Goal: Register for event/course

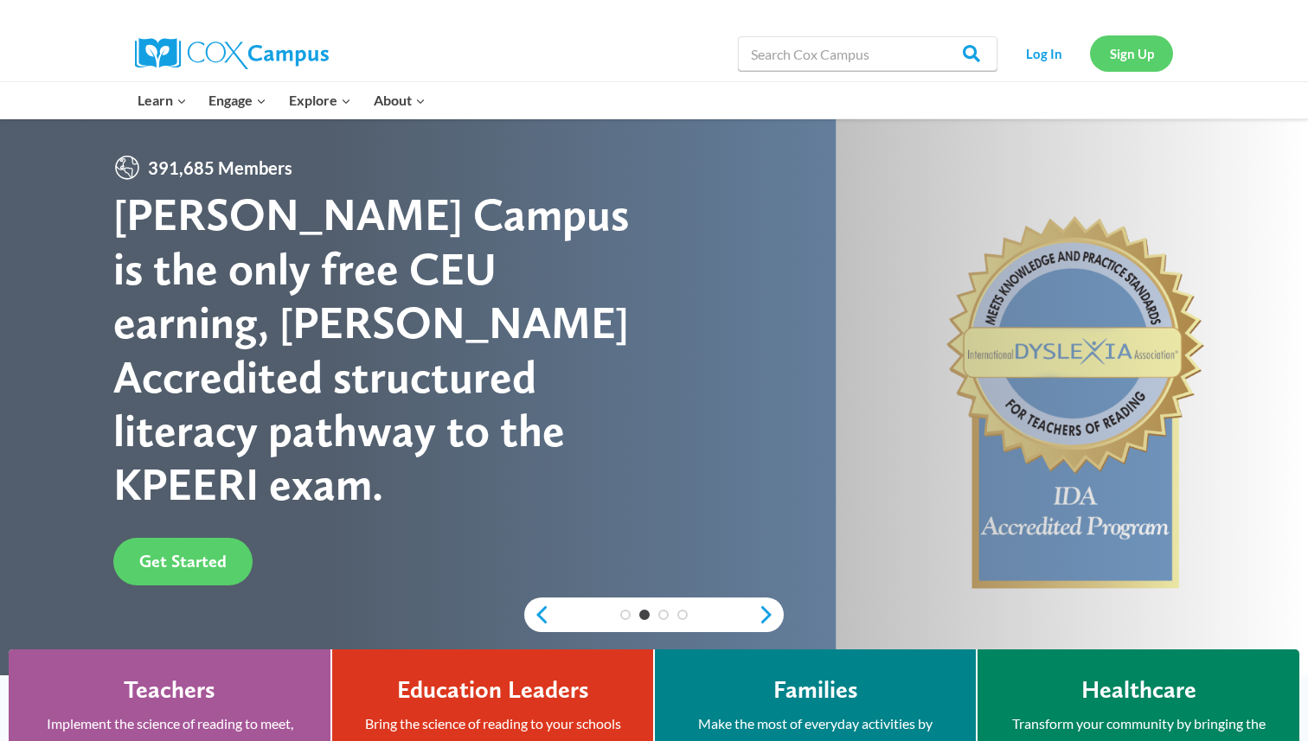
click at [1142, 46] on link "Sign Up" at bounding box center [1131, 52] width 83 height 35
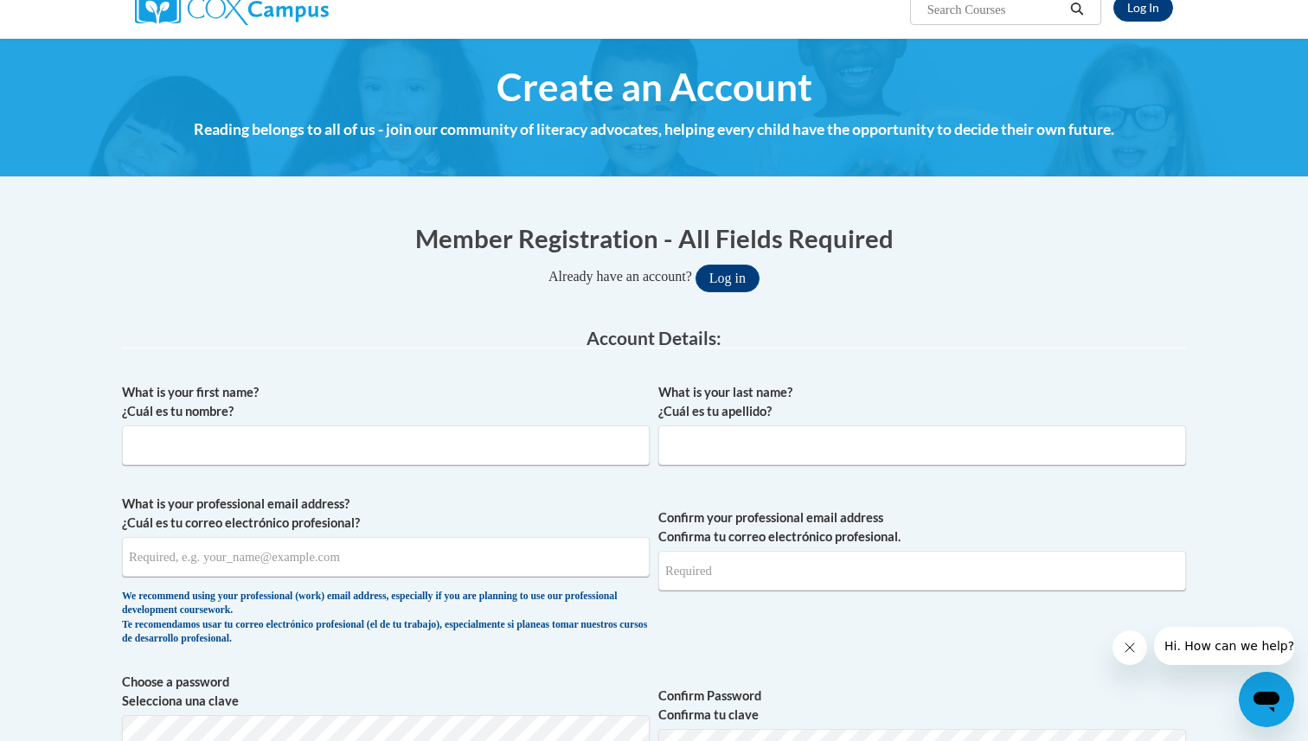
scroll to position [195, 0]
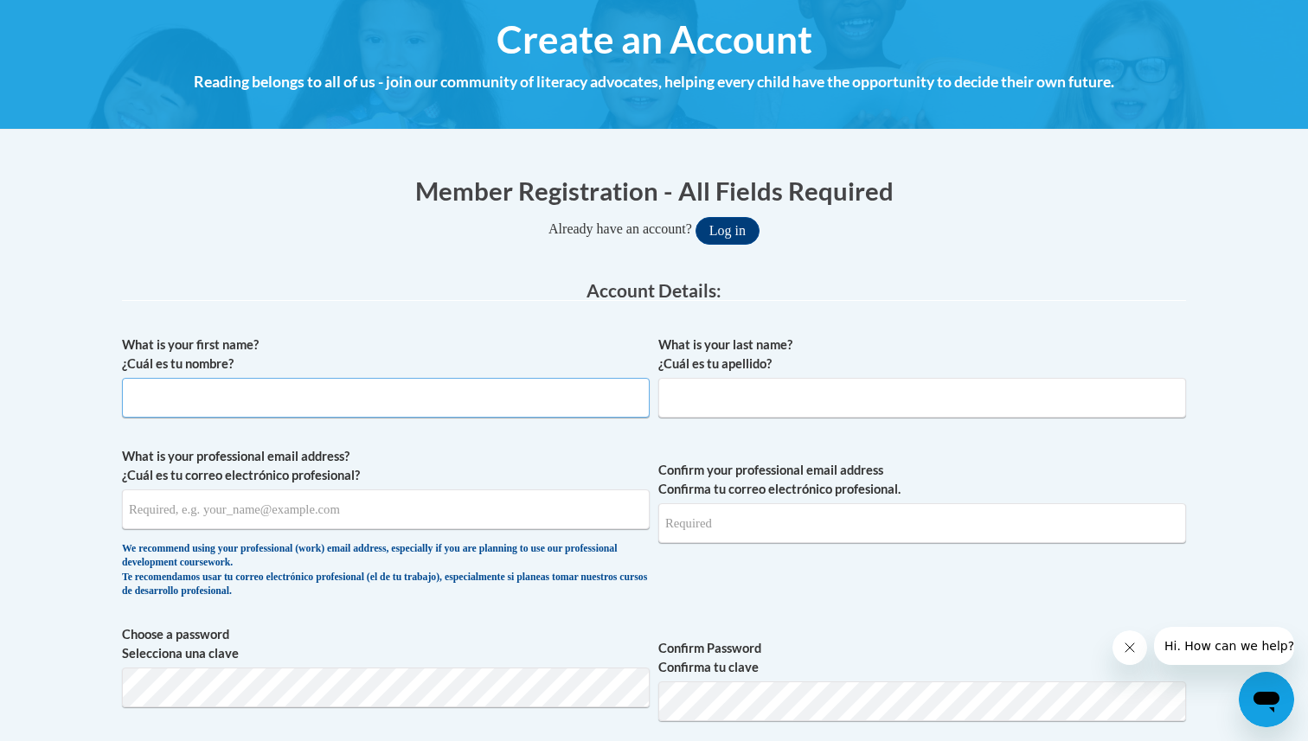
click at [376, 395] on input "What is your first name? ¿Cuál es tu nombre?" at bounding box center [386, 398] width 528 height 40
type input "Kenzie"
click at [697, 408] on input "What is your last name? ¿Cuál es tu apellido?" at bounding box center [922, 398] width 528 height 40
type input "Karls"
click at [503, 510] on input "What is your professional email address? ¿Cuál es tu correo electrónico profesi…" at bounding box center [386, 510] width 528 height 40
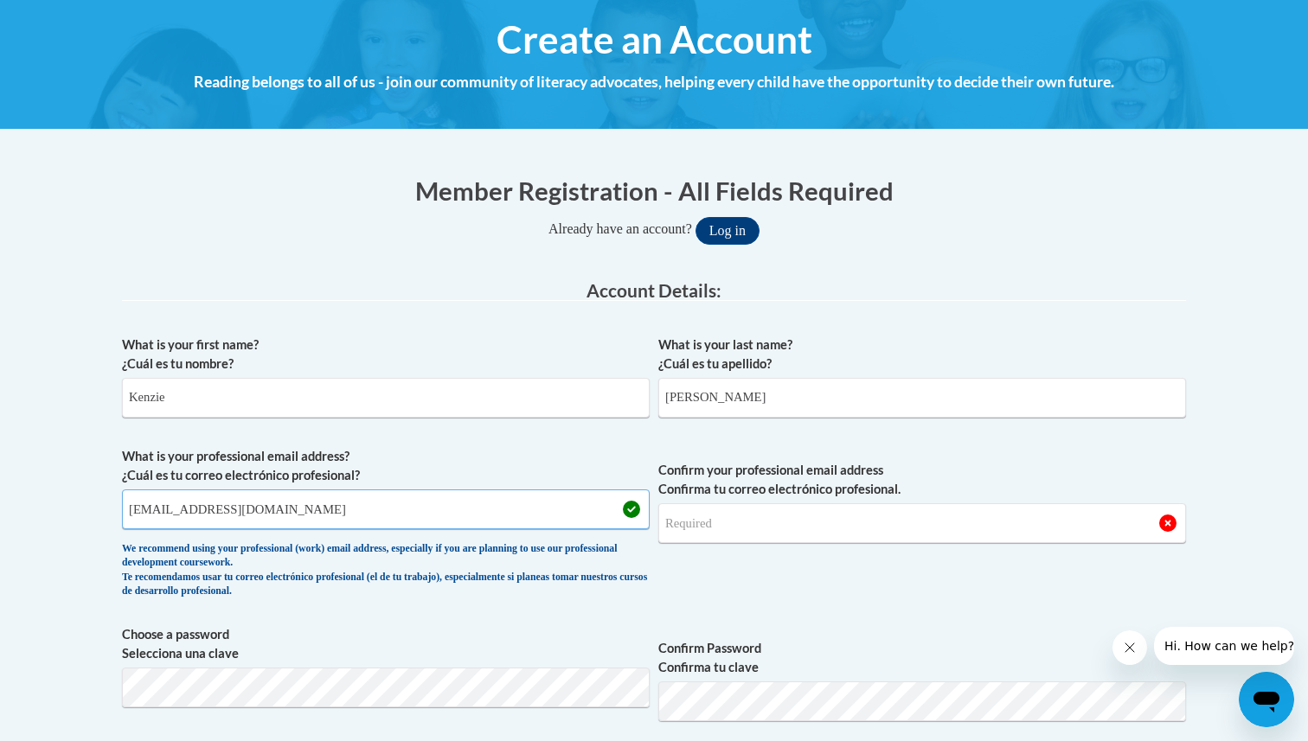
type input "mkarls@waukesha.k12.wi.us"
click at [792, 510] on input "Confirm your professional email address Confirma tu correo electrónico profesio…" at bounding box center [922, 523] width 528 height 40
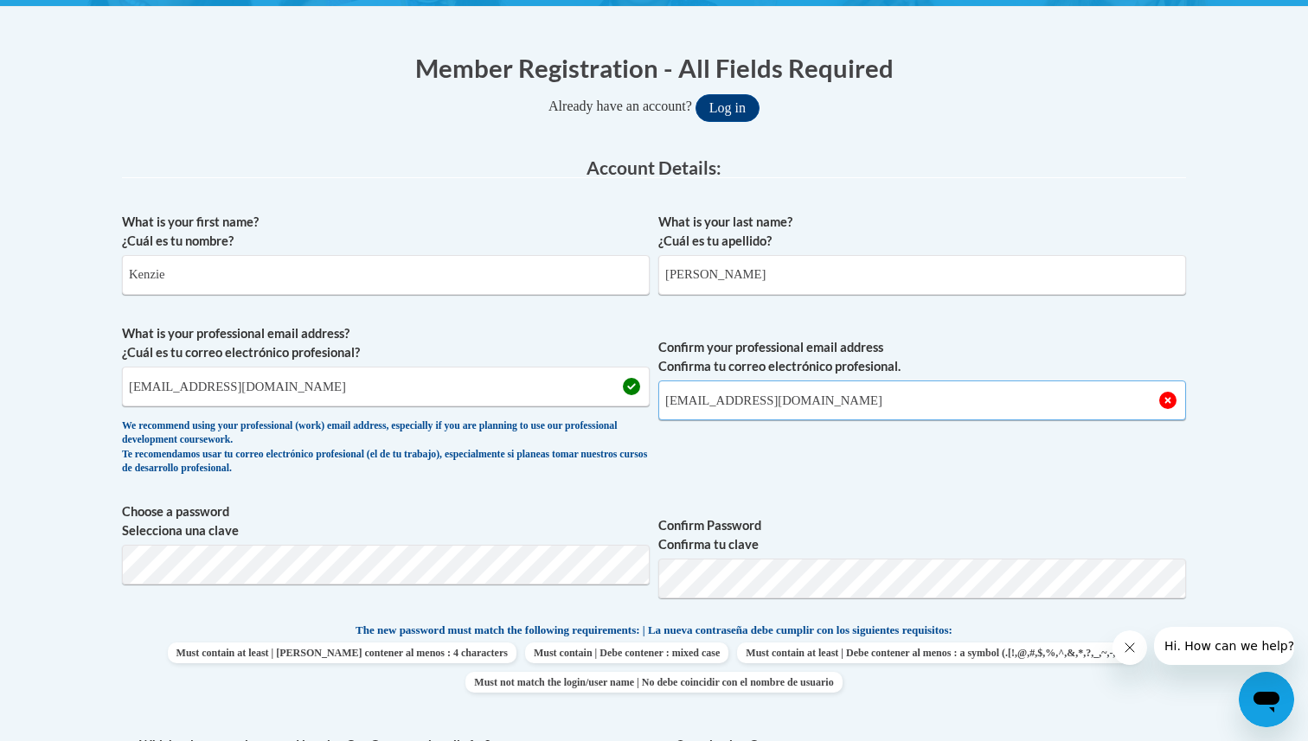
scroll to position [328, 0]
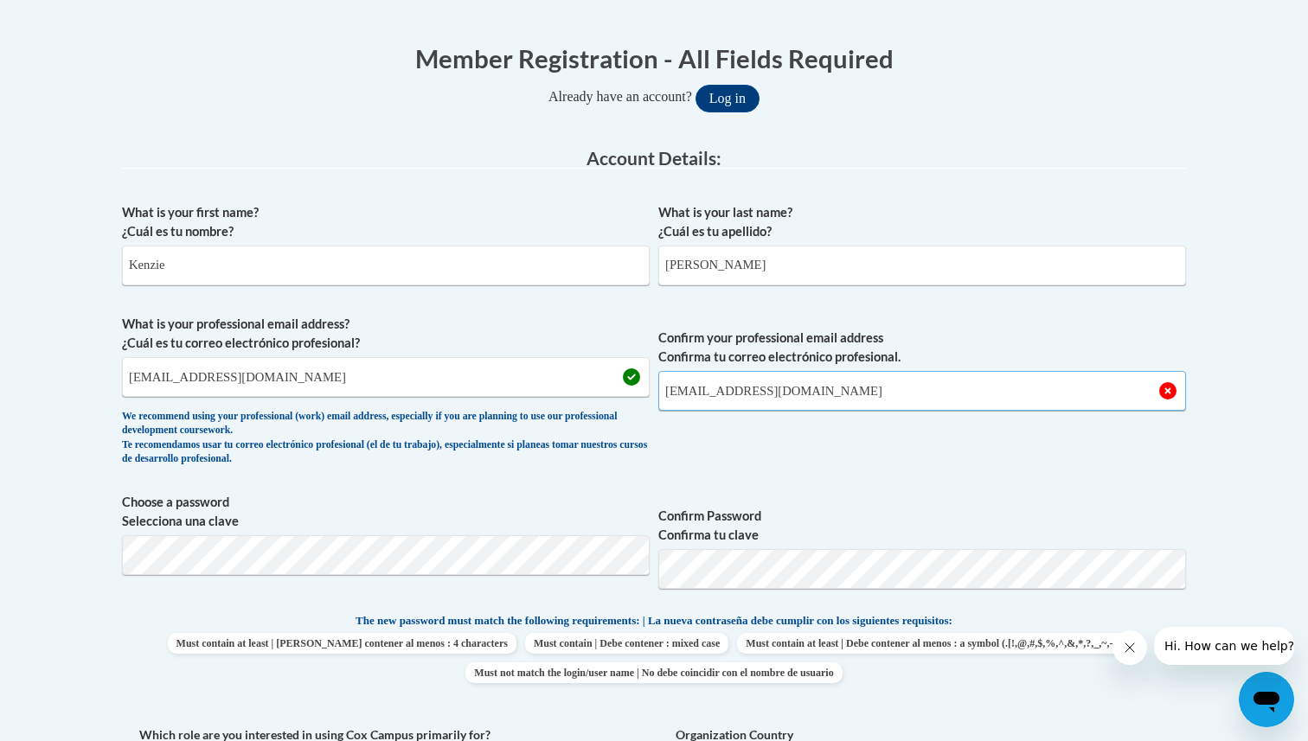
type input "mkarls@waukesha.k12.wi.us"
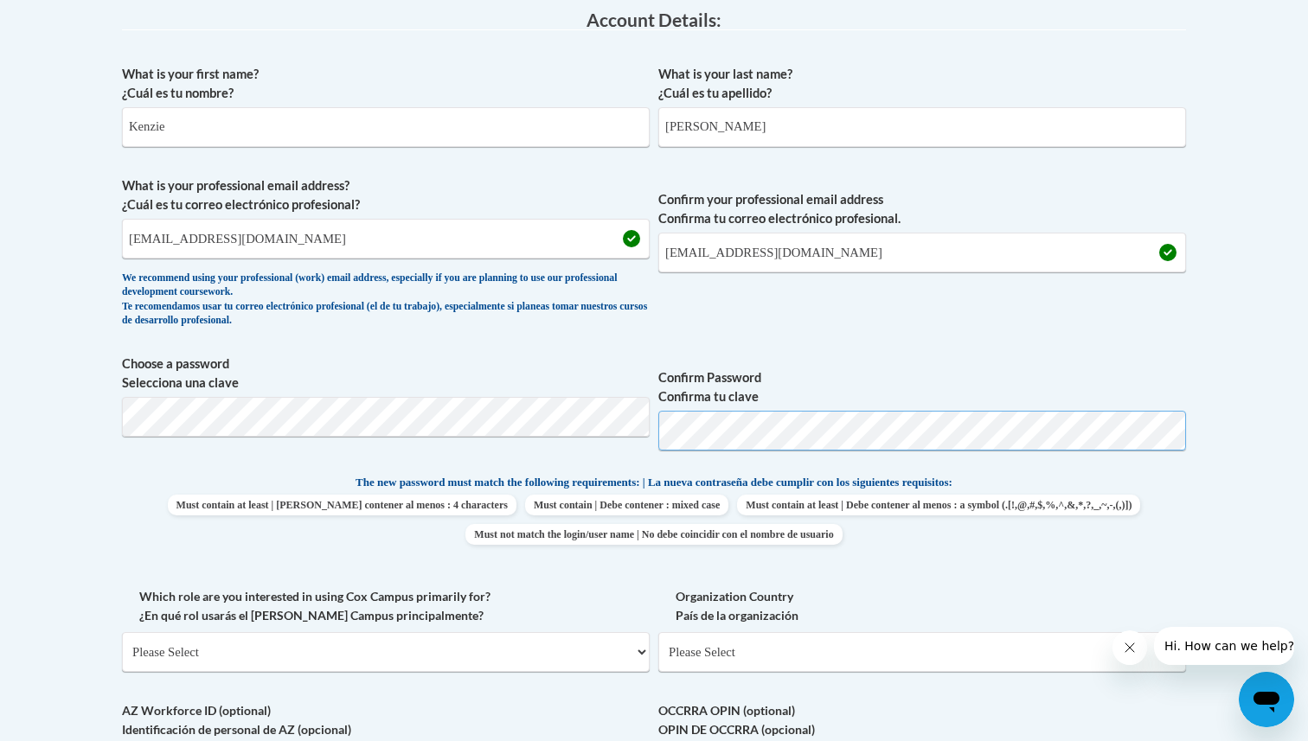
scroll to position [469, 0]
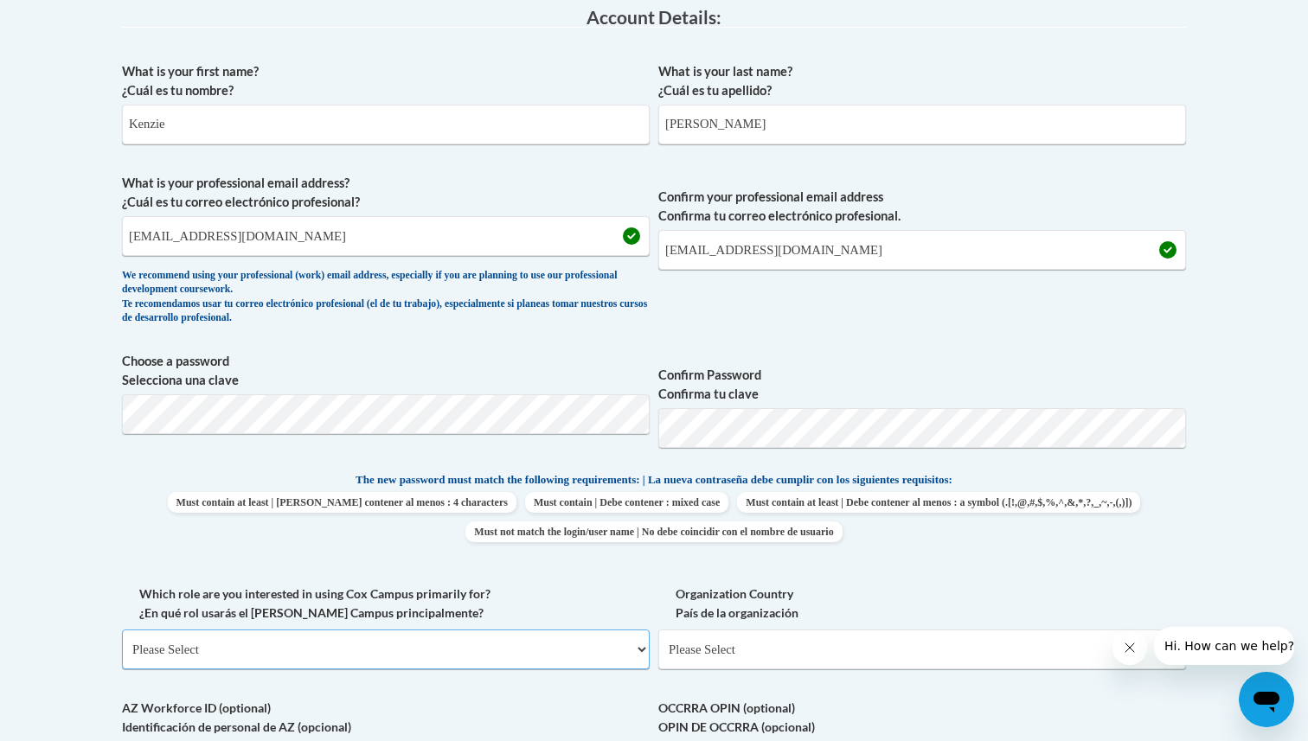
click at [492, 655] on select "Please Select College/University | Colegio/Universidad Community/Nonprofit Part…" at bounding box center [386, 650] width 528 height 40
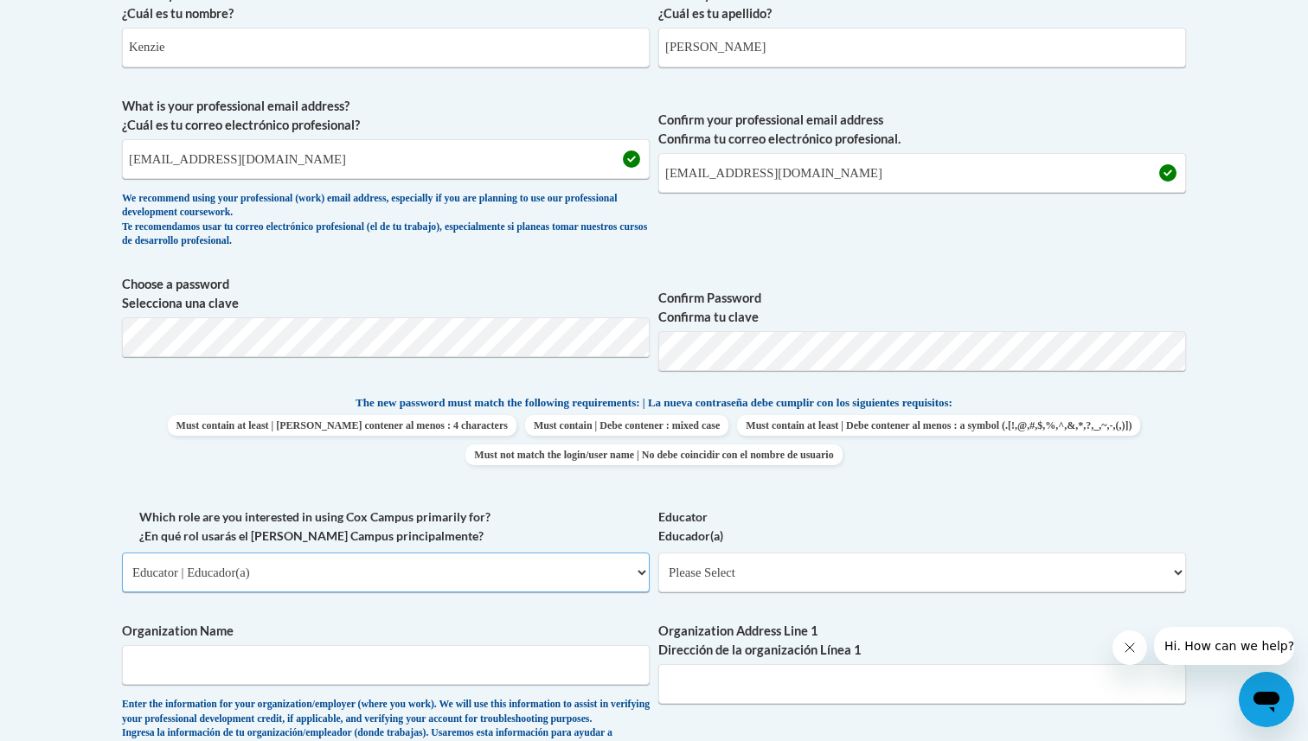
scroll to position [562, 0]
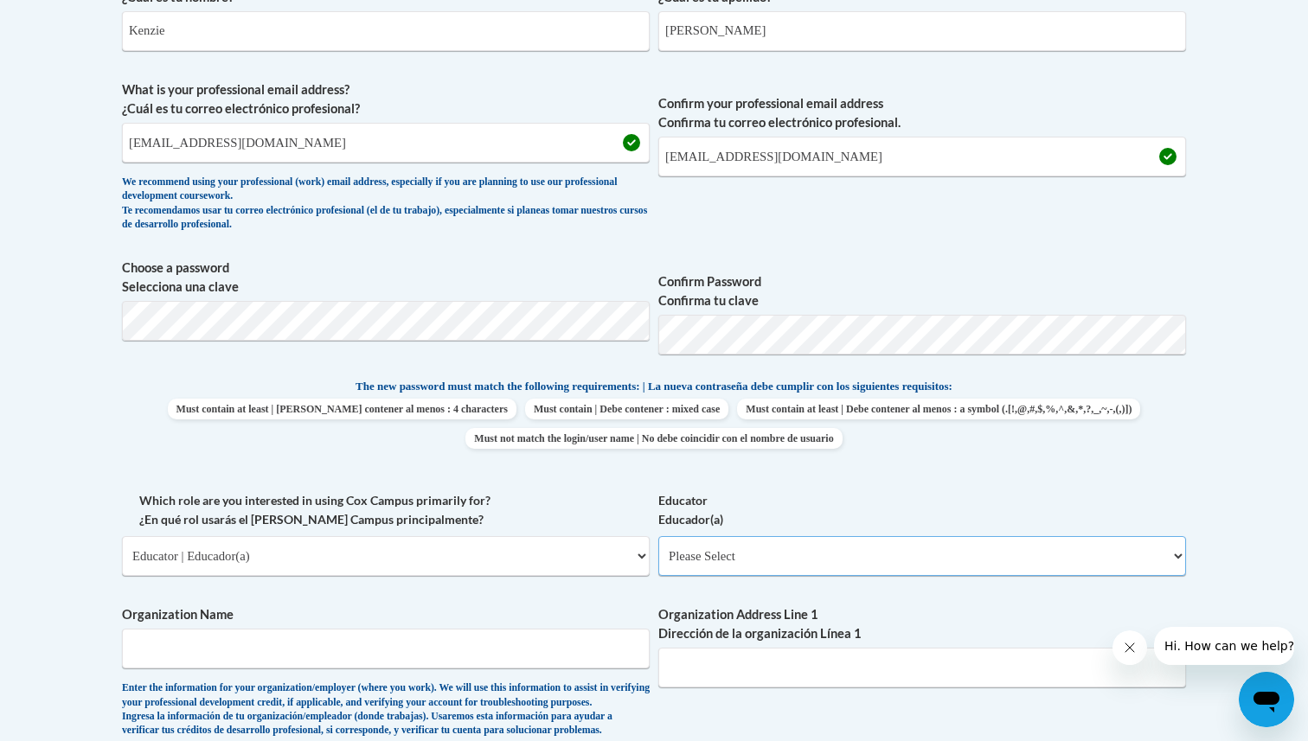
click at [723, 553] on select "Please Select Early Learning/Daycare Teacher/Family Home Care Provider | Maestr…" at bounding box center [922, 556] width 528 height 40
click at [328, 555] on select "Please Select College/University | Colegio/Universidad Community/Nonprofit Part…" at bounding box center [386, 556] width 528 height 40
select select "5a18ea06-2b54-4451-96f2-d152daf9eac5"
click at [719, 573] on select "Please Select College/University Staff | Empleado universitario College/Univers…" at bounding box center [922, 556] width 528 height 40
select select "99b32b07-cffc-426c-8bf6-0cd77760d84b"
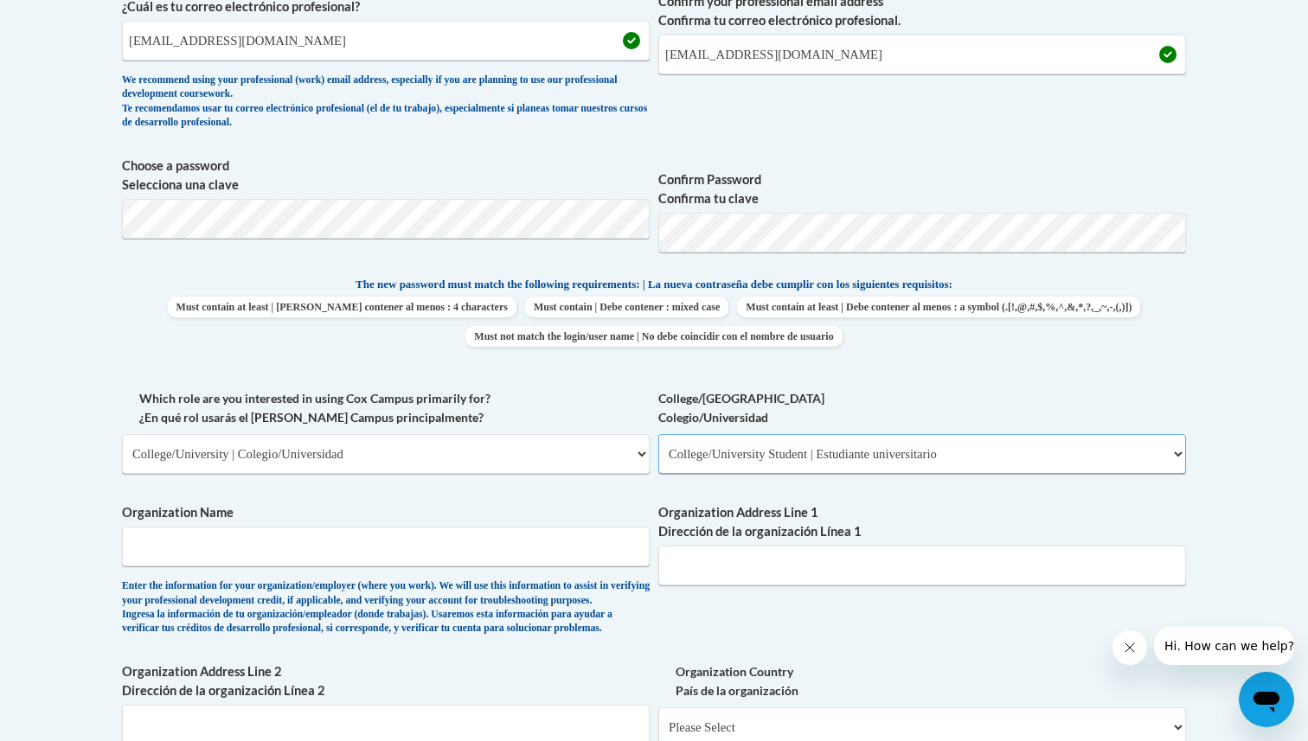
scroll to position [671, 0]
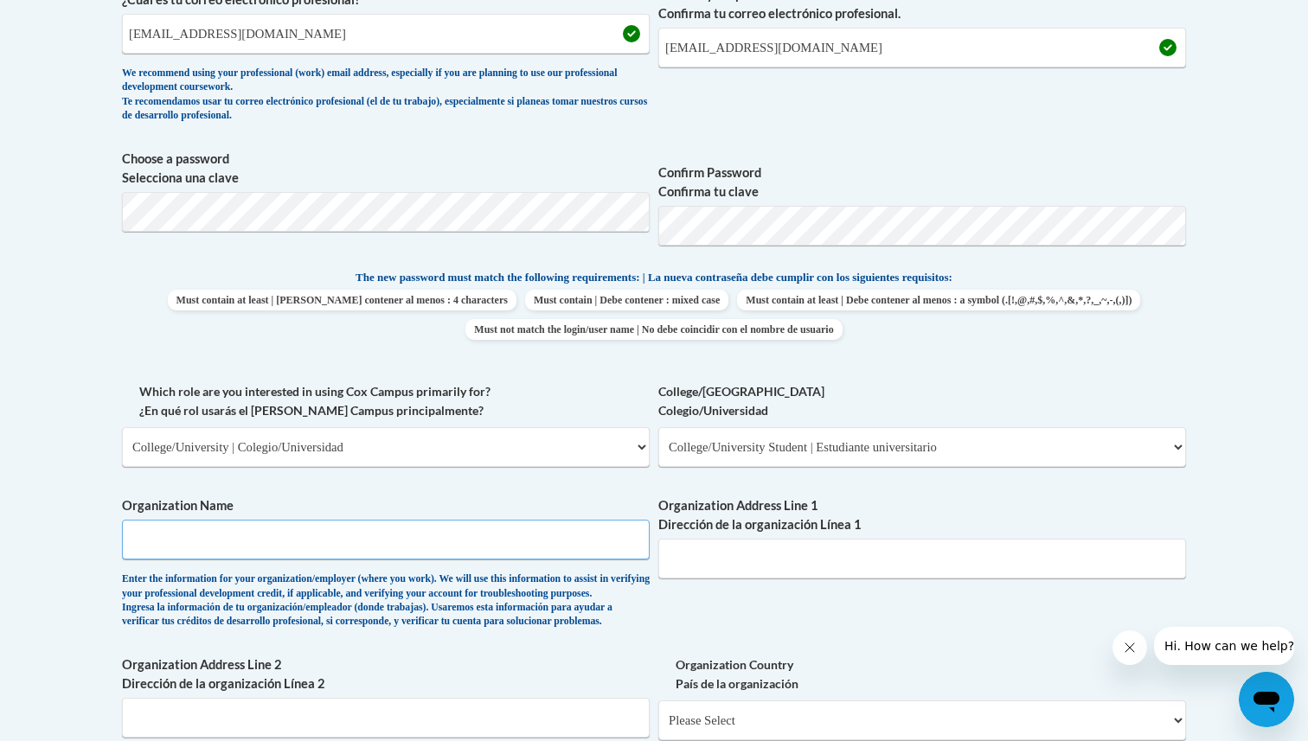
click at [524, 554] on input "Organization Name" at bounding box center [386, 540] width 528 height 40
type input "Alverno College"
click at [799, 554] on input "Organization Address Line 1 Dirección de la organización Línea 1" at bounding box center [922, 559] width 528 height 40
paste input "3400 S 43rd St, Milwaukee, WI 53234"
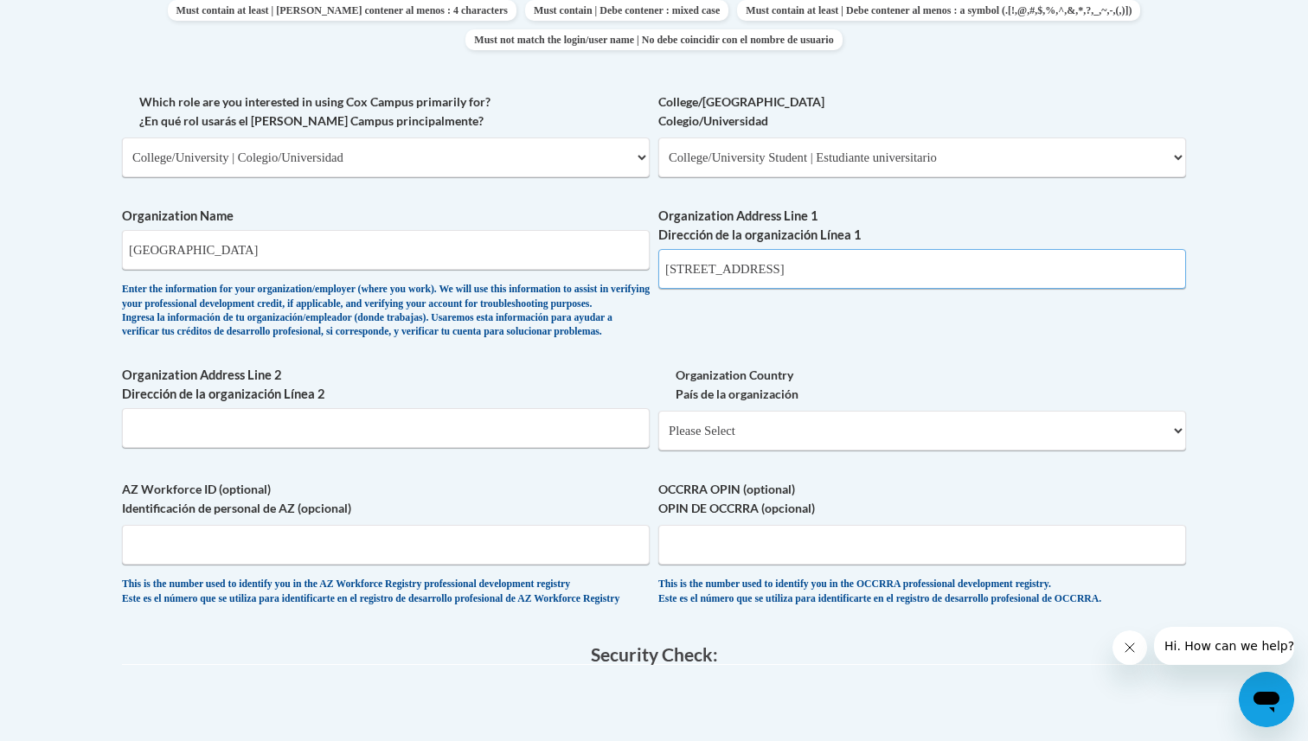
scroll to position [955, 0]
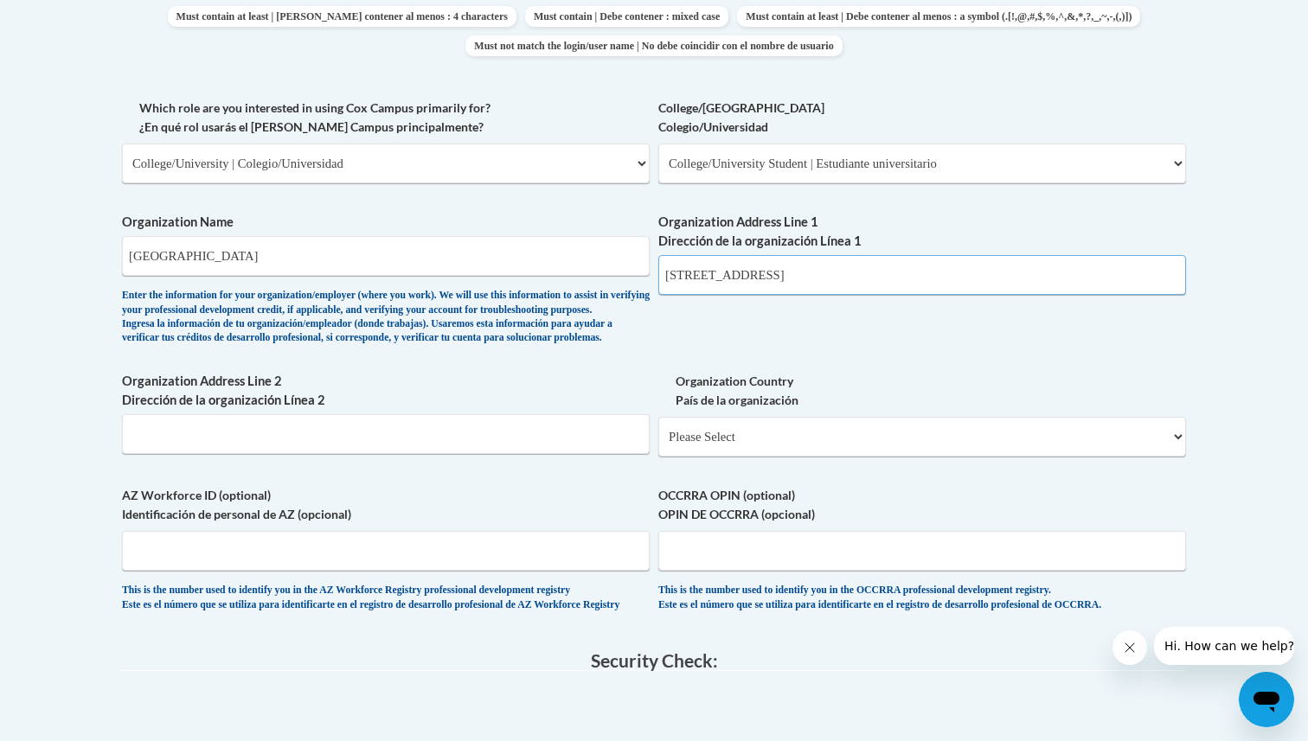
type input "3400 S 43rd St, Milwaukee, WI 53234"
click at [767, 457] on select "Please Select United States | Estados Unidos Outside of the United States | Fue…" at bounding box center [922, 437] width 528 height 40
select select "ad49bcad-a171-4b2e-b99c-48b446064914"
select select
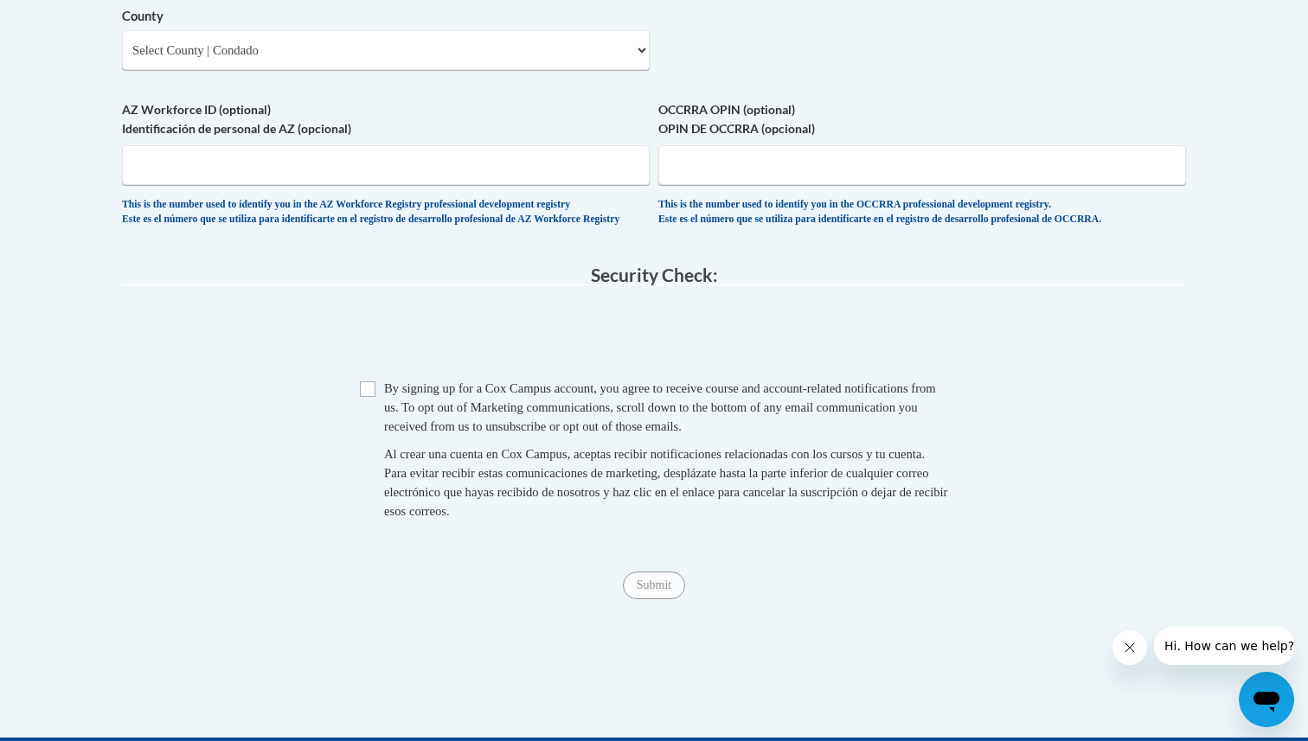
scroll to position [1546, 0]
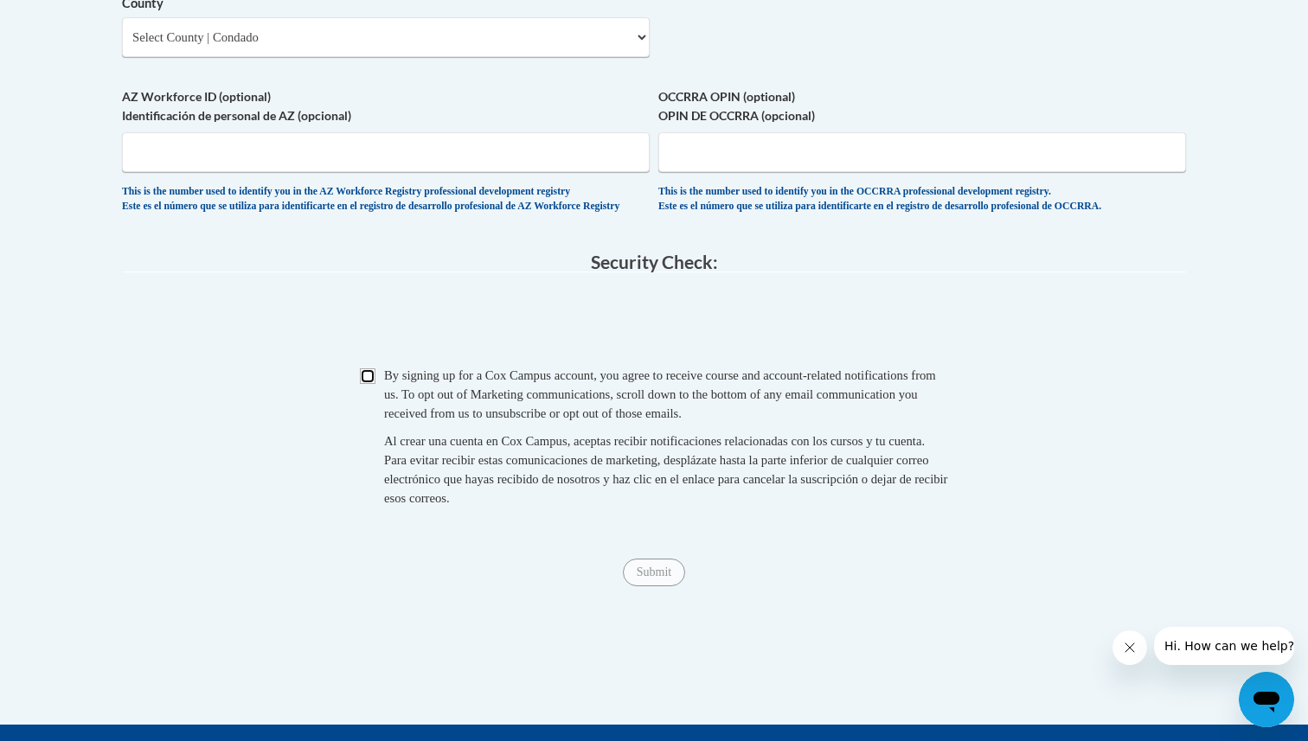
click at [367, 384] on input "Checkbox" at bounding box center [368, 377] width 16 height 16
checkbox input "true"
click at [661, 586] on input "Submit" at bounding box center [654, 573] width 62 height 28
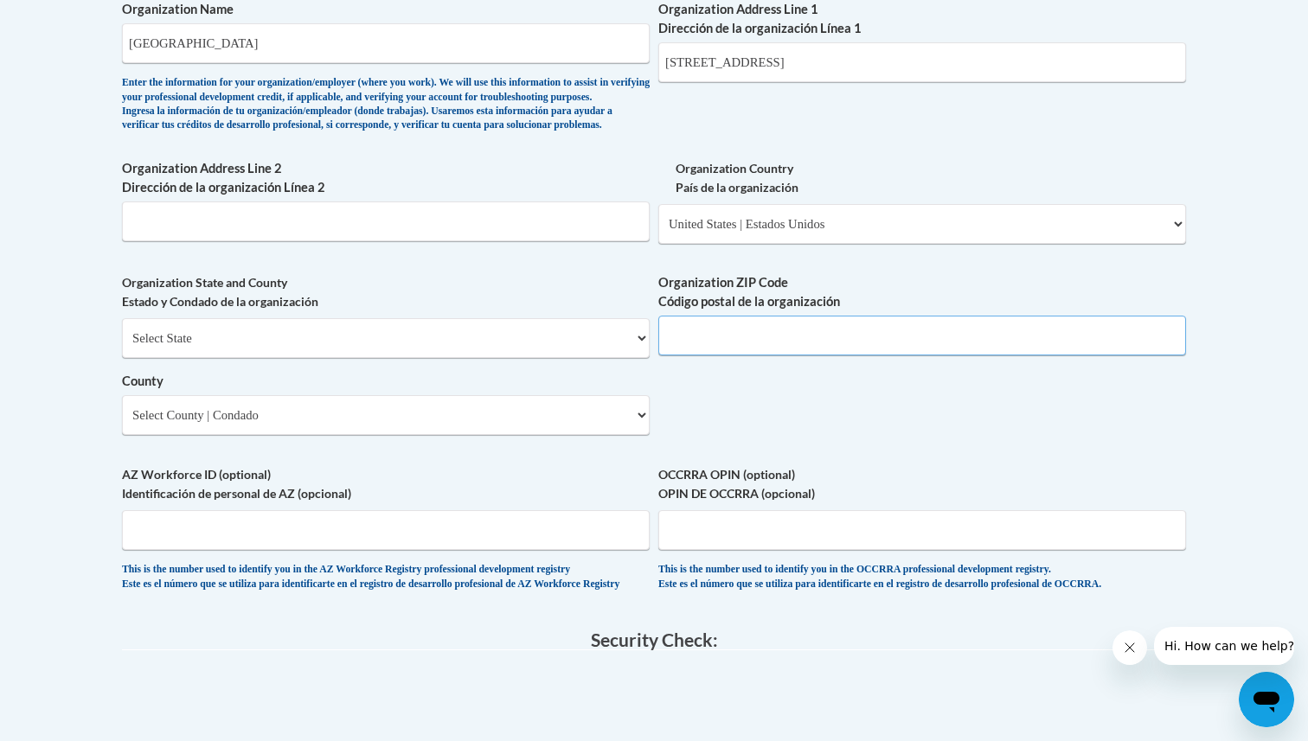
scroll to position [1166, 0]
click at [234, 360] on select "Select State Alabama Alaska Arizona Arkansas California Colorado Connecticut De…" at bounding box center [386, 340] width 528 height 40
select select "Wisconsin"
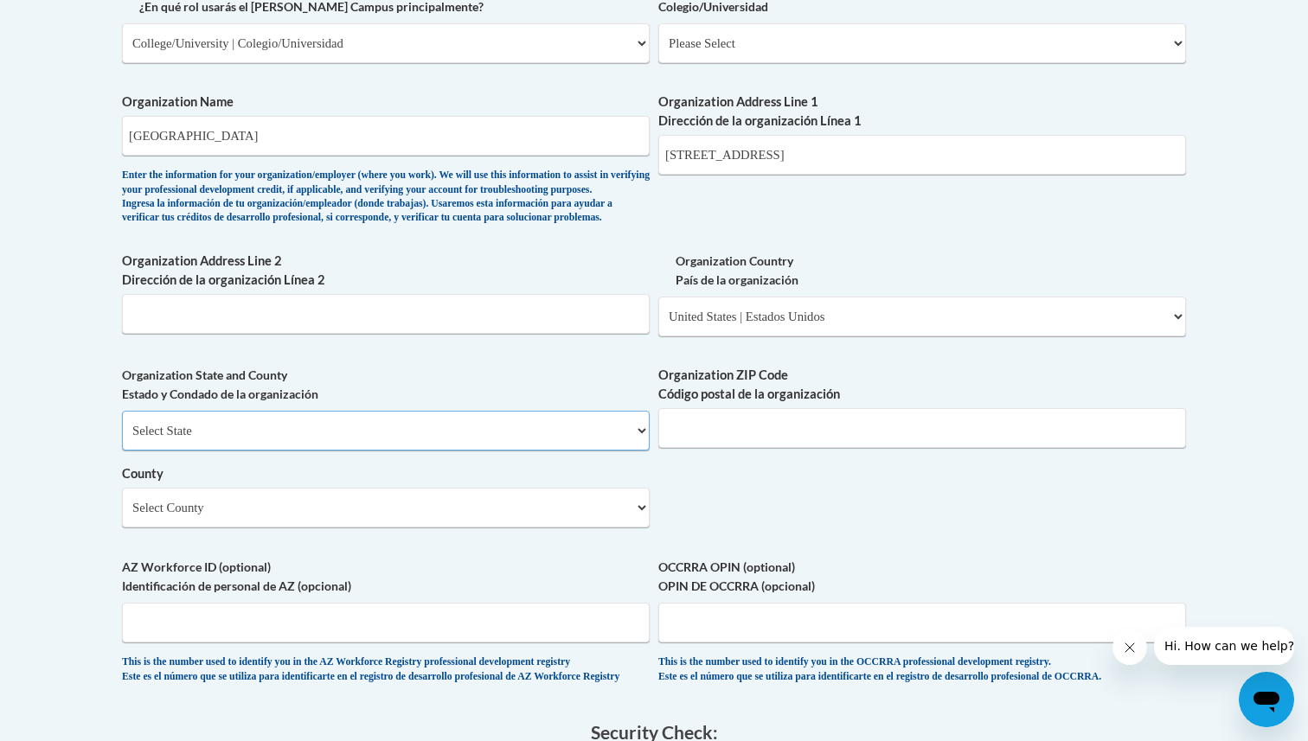
scroll to position [1074, 0]
click at [388, 529] on select "Select County Adams Ashland Barron Bayfield Brown Buffalo Burnett Calumet Chipp…" at bounding box center [386, 510] width 528 height 40
select select "Milwaukee"
drag, startPoint x: 749, startPoint y: 158, endPoint x: 770, endPoint y: 157, distance: 20.8
click at [770, 157] on input "3400 S 43rd St, Milwaukee, WI 53234" at bounding box center [922, 157] width 528 height 40
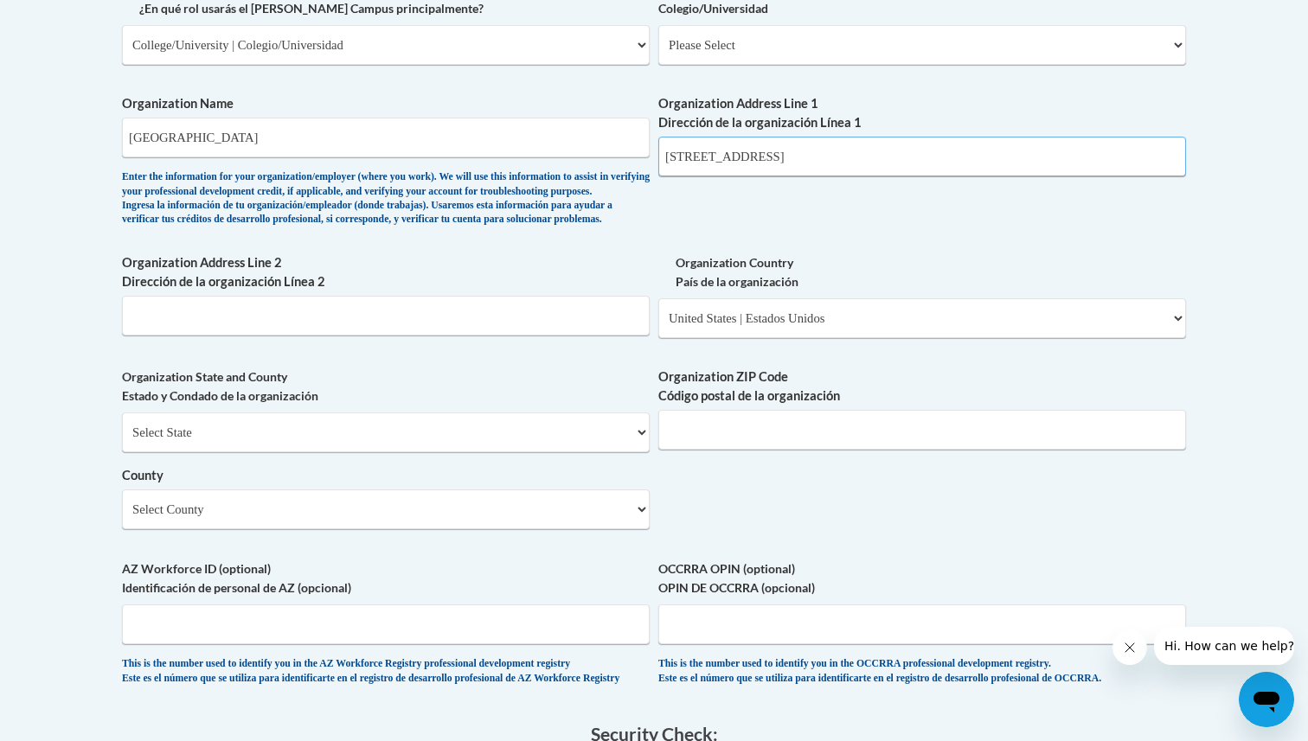
click at [774, 157] on input "3400 S 43rd St, Milwaukee, WI 53234" at bounding box center [922, 157] width 528 height 40
click at [719, 450] on input "Organization ZIP Code Código postal de la organización" at bounding box center [922, 430] width 528 height 40
type input "53234"
drag, startPoint x: 886, startPoint y: 157, endPoint x: 759, endPoint y: 165, distance: 127.4
click at [759, 165] on input "3400 S 43rd St, Milwaukee, WI 53234" at bounding box center [922, 157] width 528 height 40
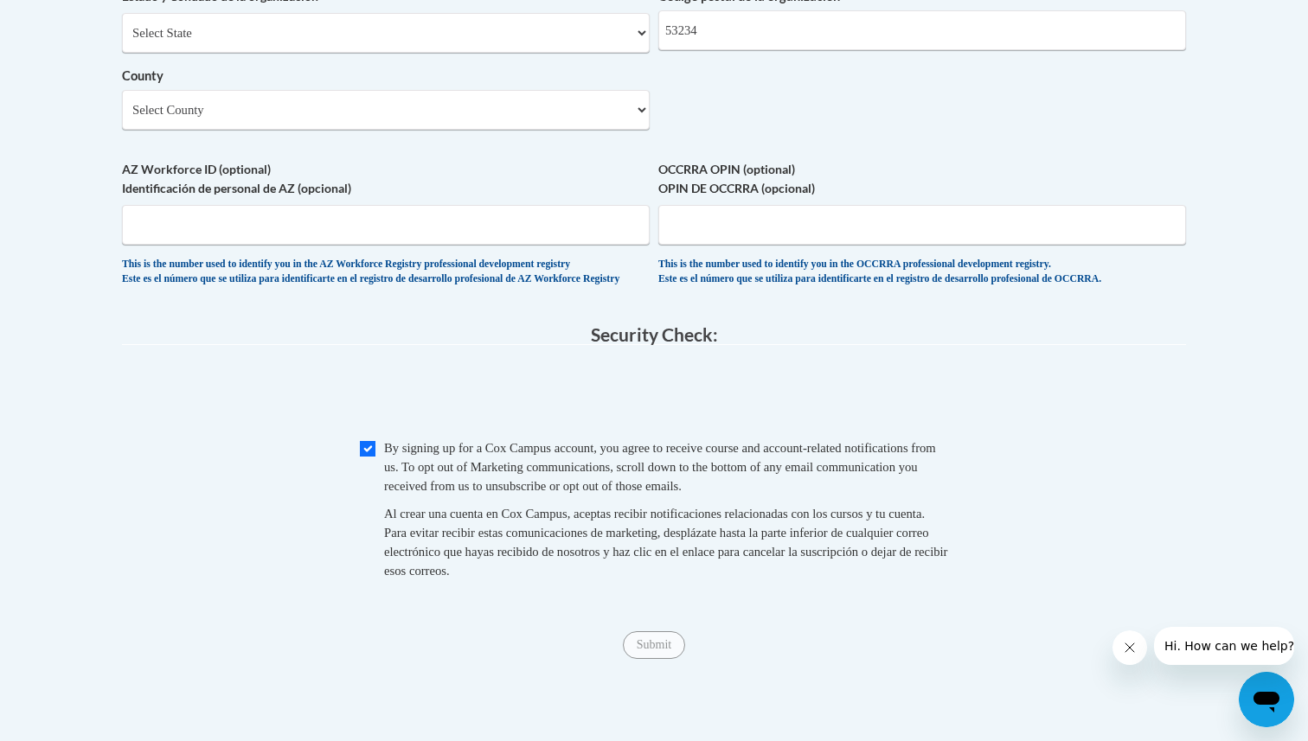
scroll to position [1497, 0]
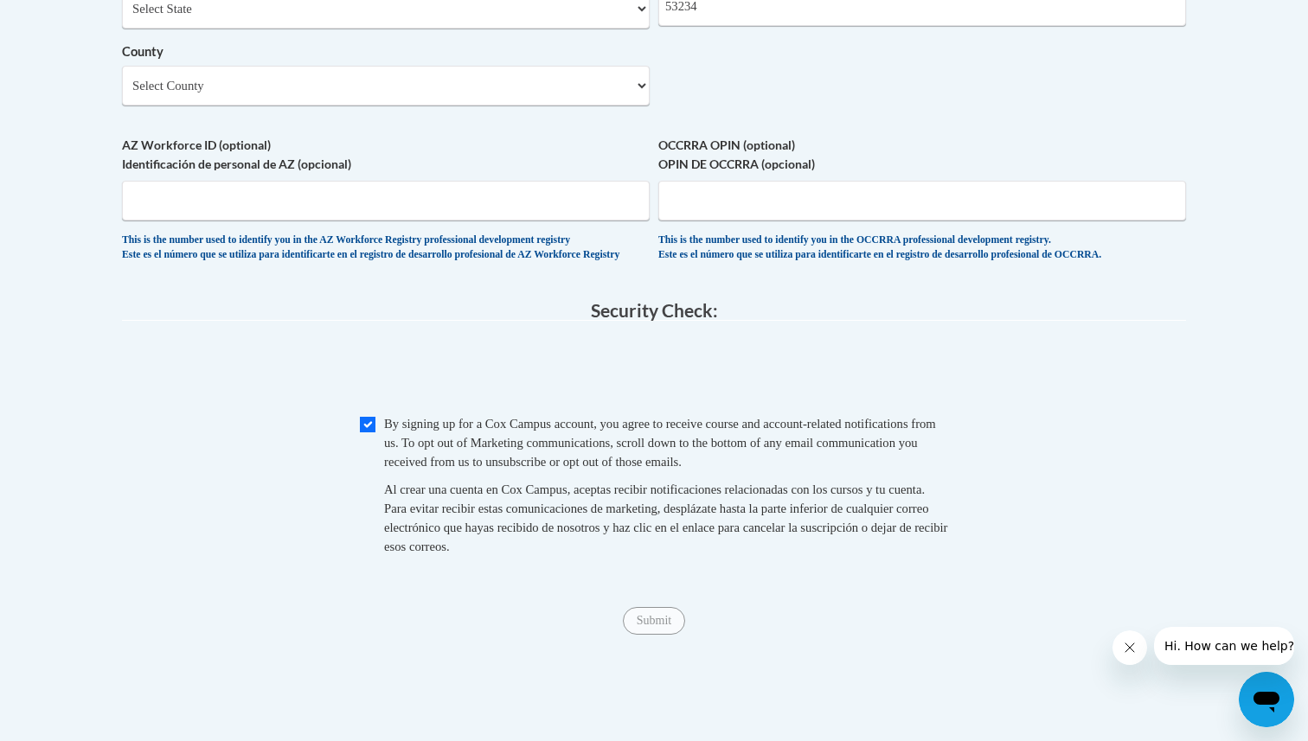
type input "3400 S 43rd St"
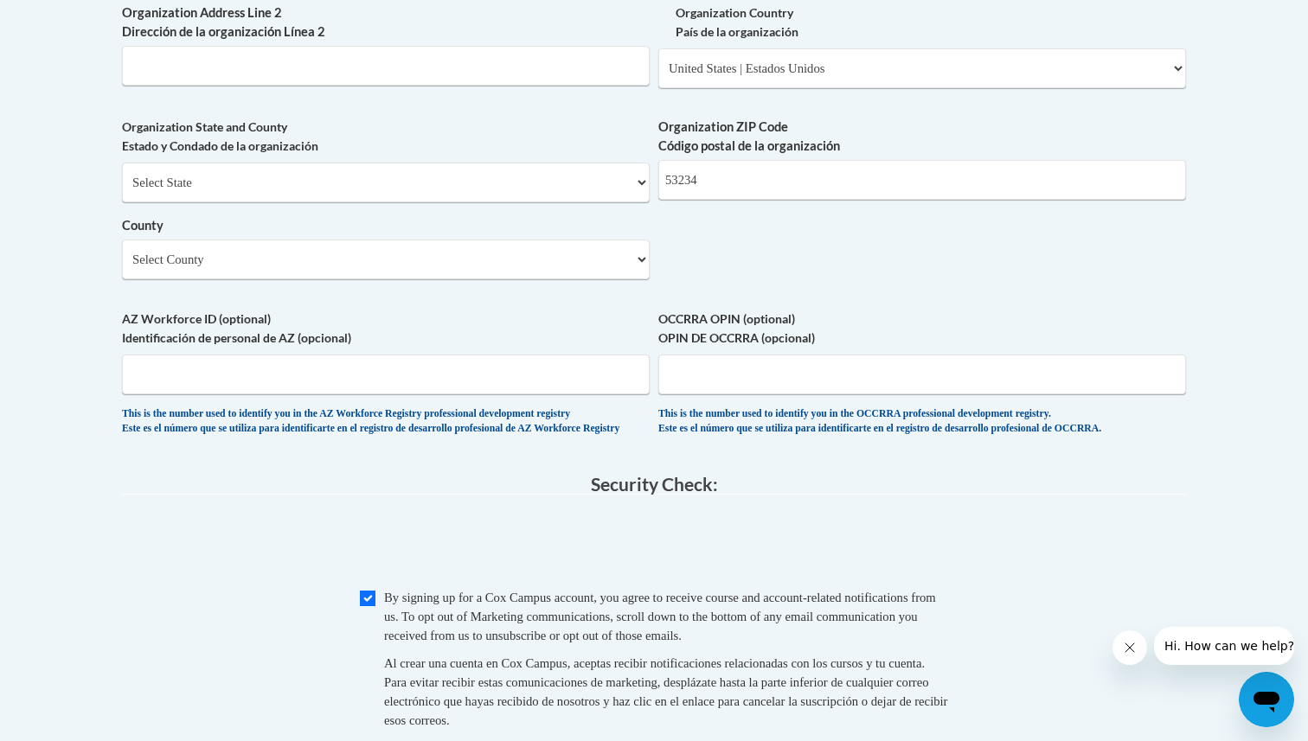
scroll to position [1302, 0]
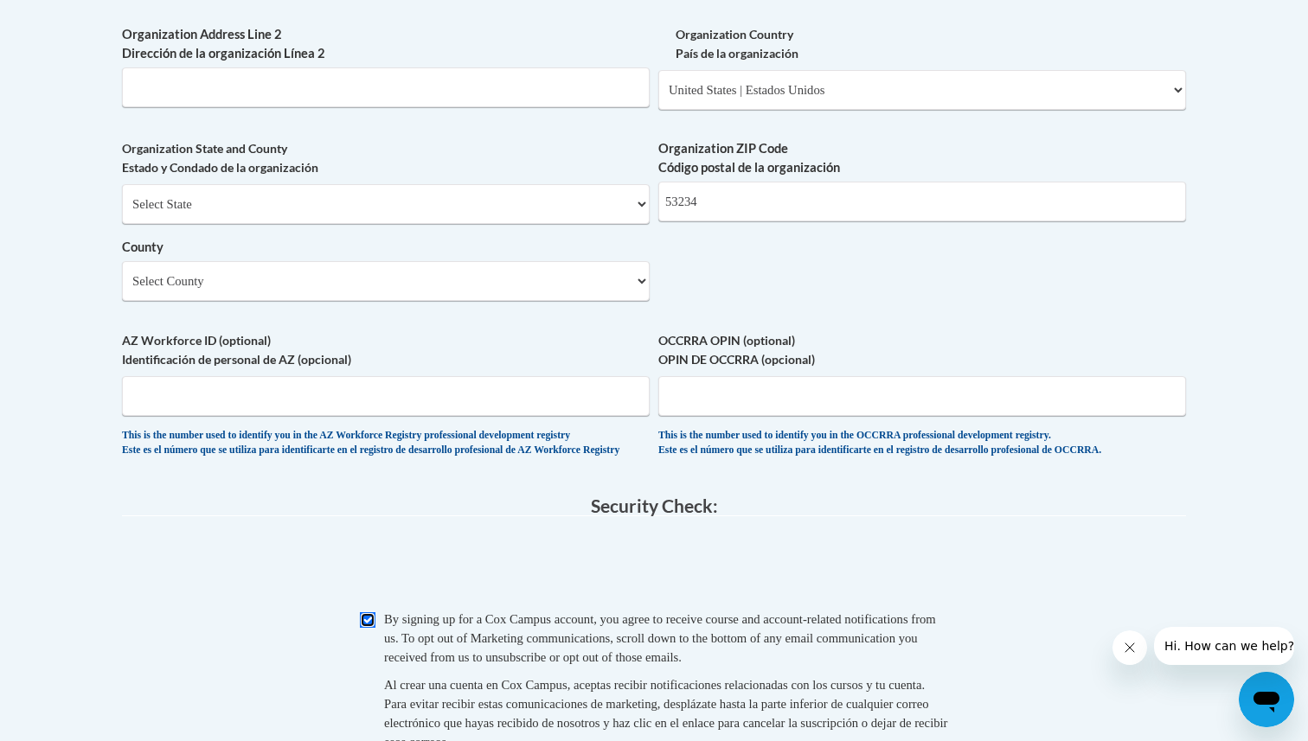
click at [366, 628] on input "Checkbox" at bounding box center [368, 620] width 16 height 16
checkbox input "false"
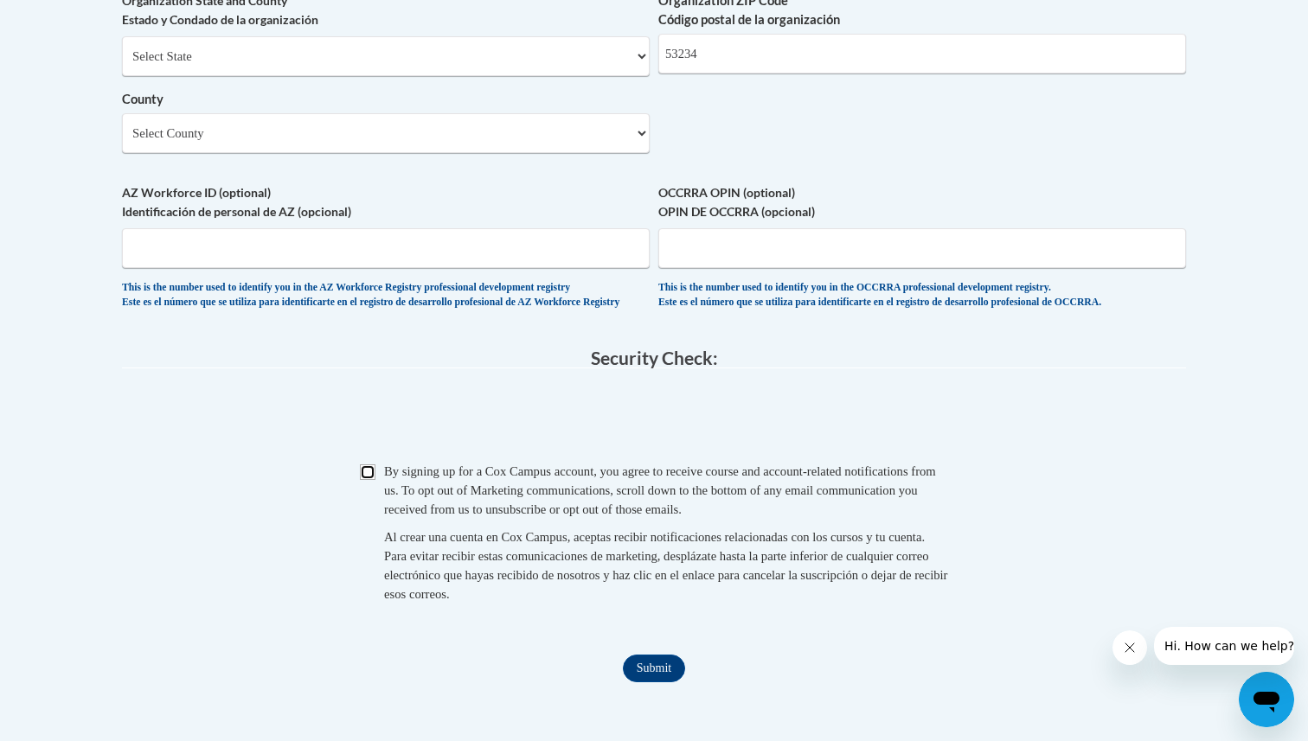
scroll to position [1490, 0]
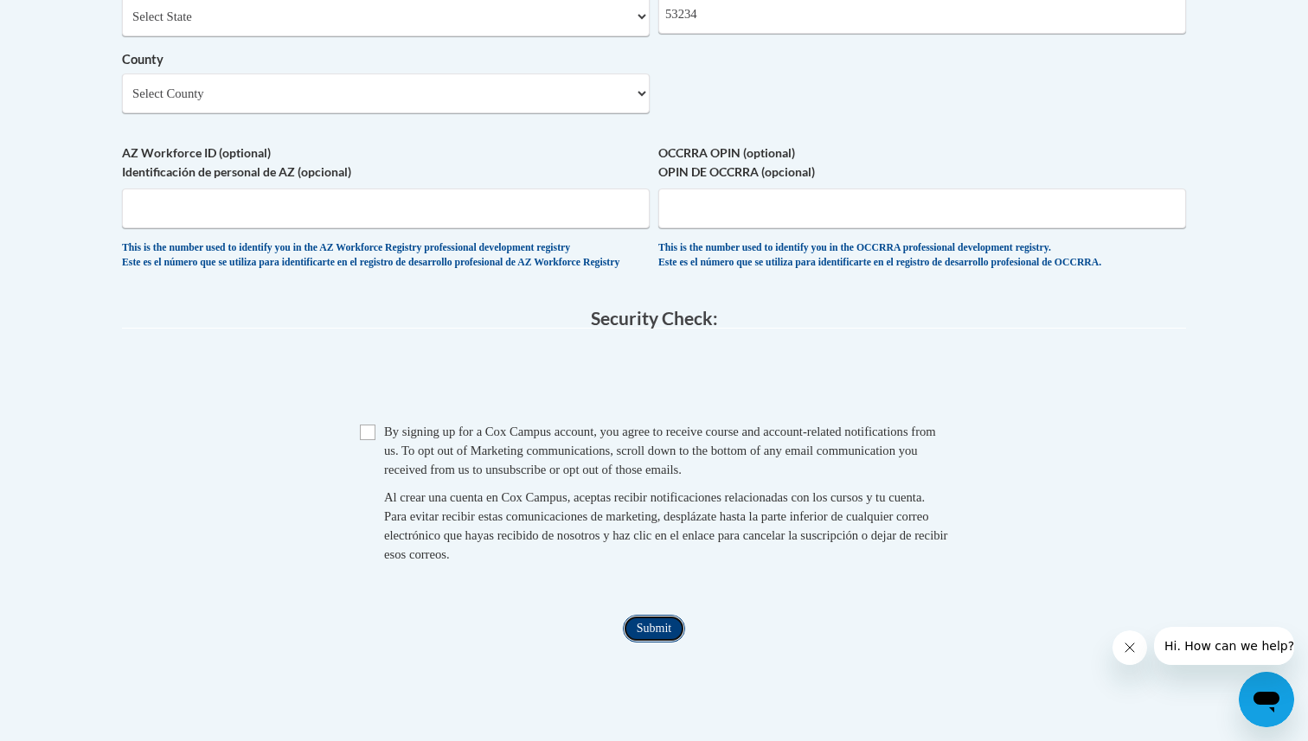
click at [644, 643] on input "Submit" at bounding box center [654, 629] width 62 height 28
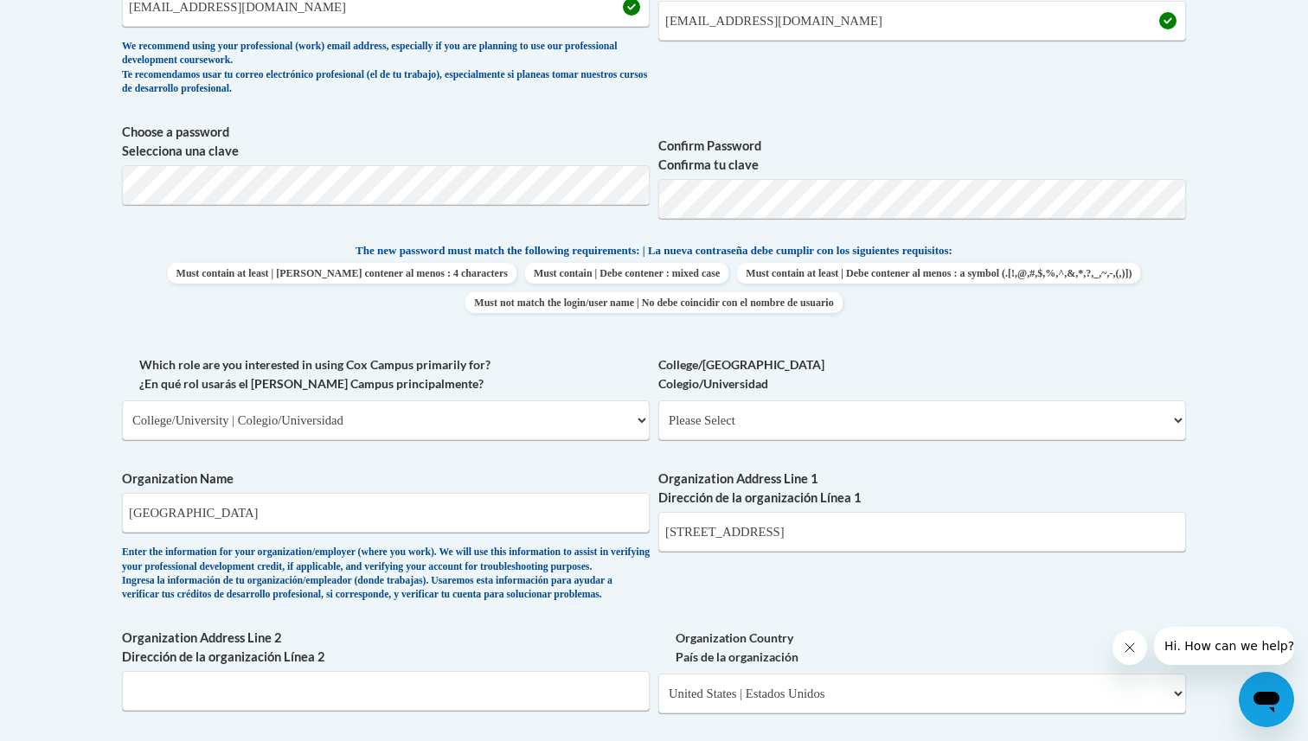
scroll to position [655, 0]
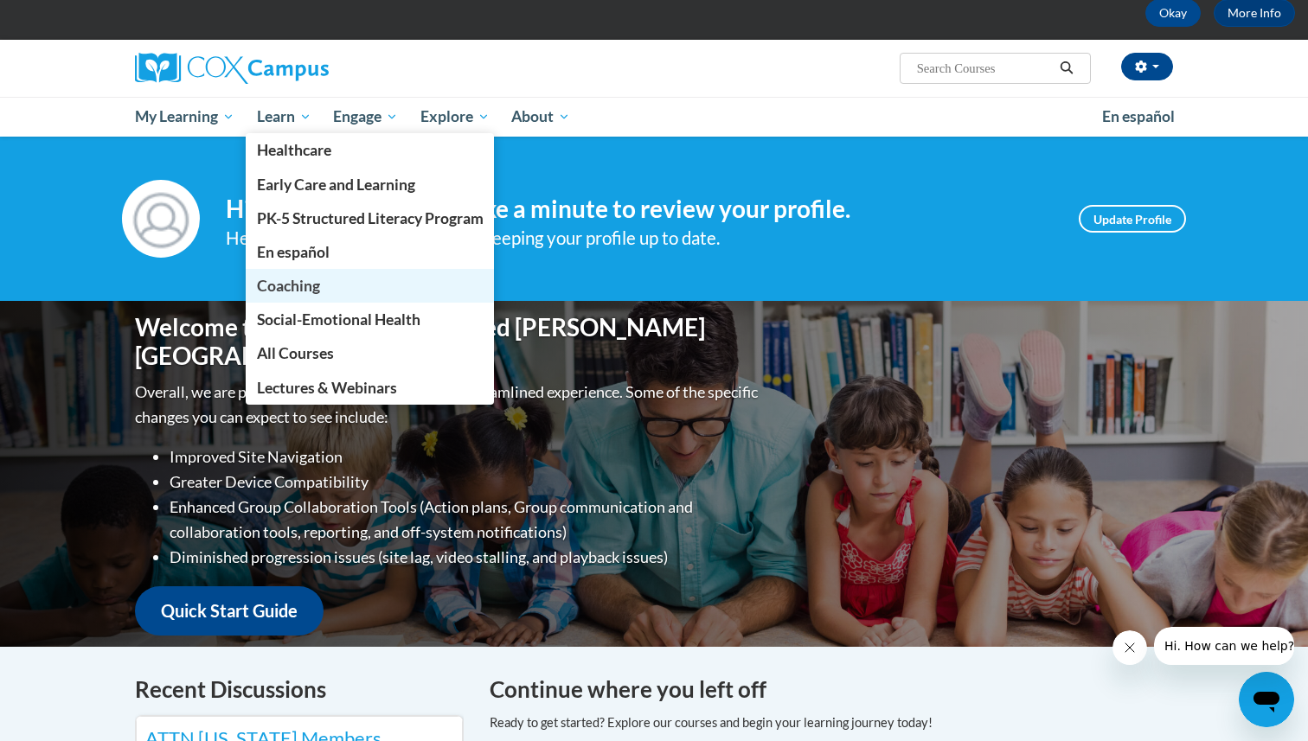
scroll to position [101, 0]
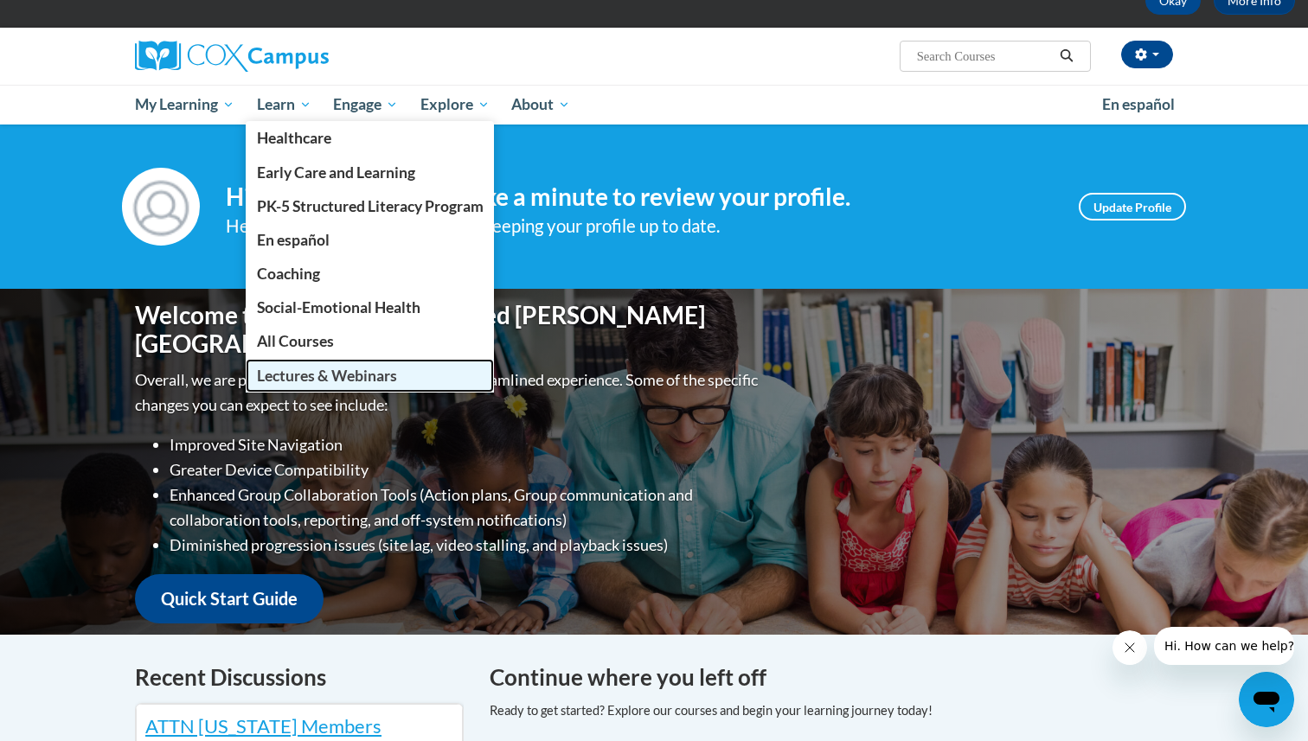
click at [323, 381] on span "Lectures & Webinars" at bounding box center [327, 376] width 140 height 18
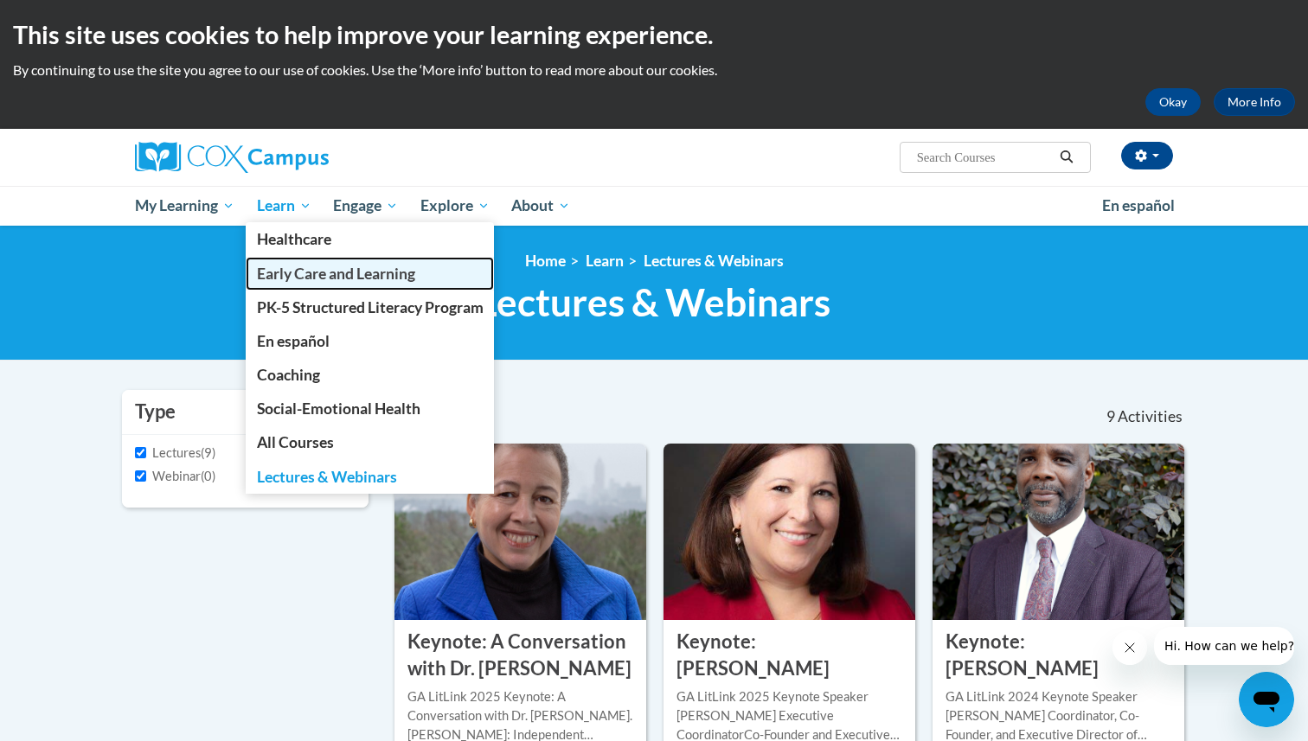
click at [294, 268] on span "Early Care and Learning" at bounding box center [336, 274] width 158 height 18
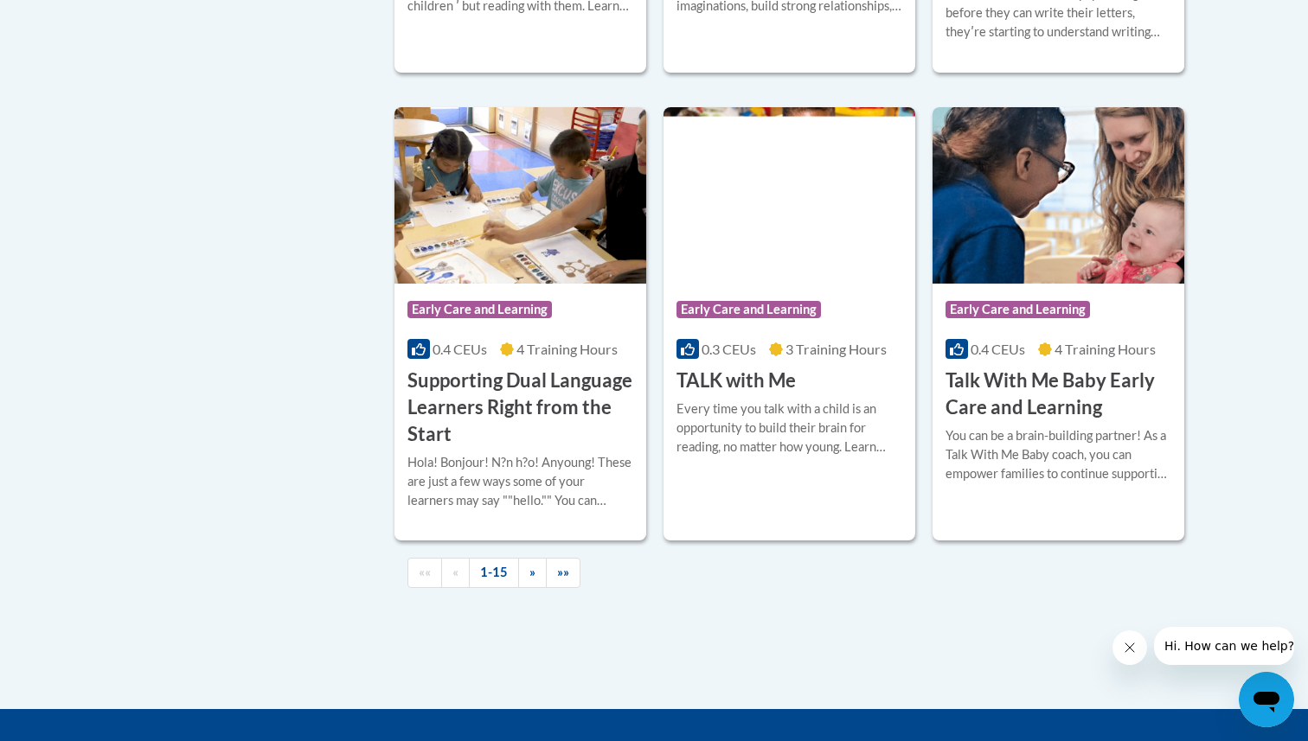
scroll to position [2447, 0]
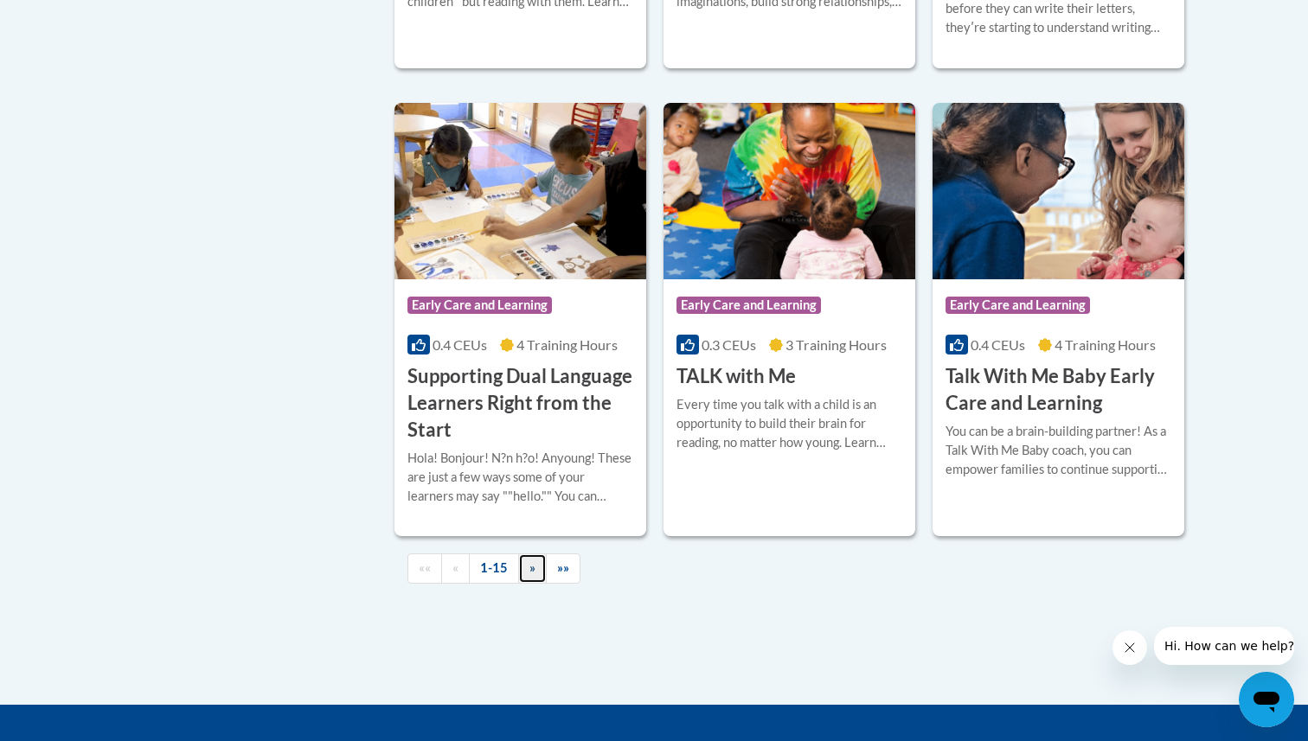
click at [526, 584] on link "»" at bounding box center [532, 569] width 29 height 30
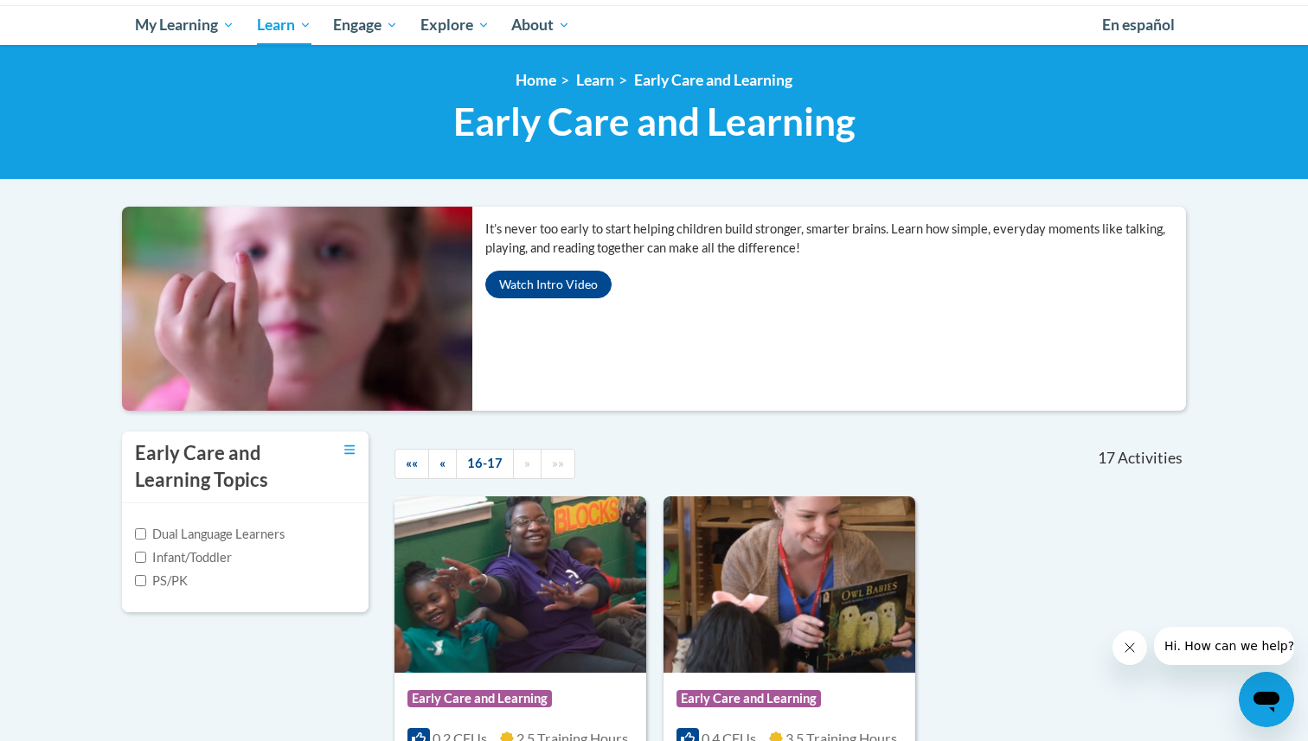
scroll to position [0, 0]
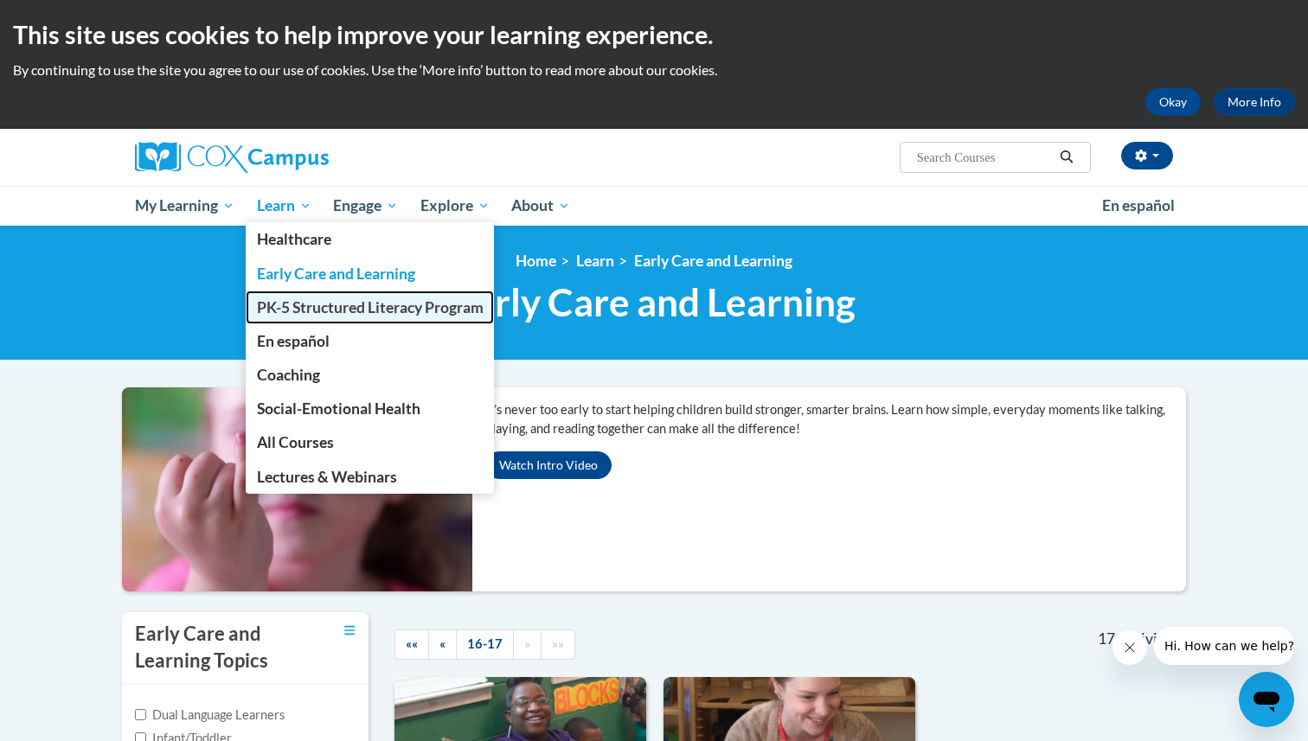
click at [313, 304] on span "PK-5 Structured Literacy Program" at bounding box center [370, 307] width 227 height 18
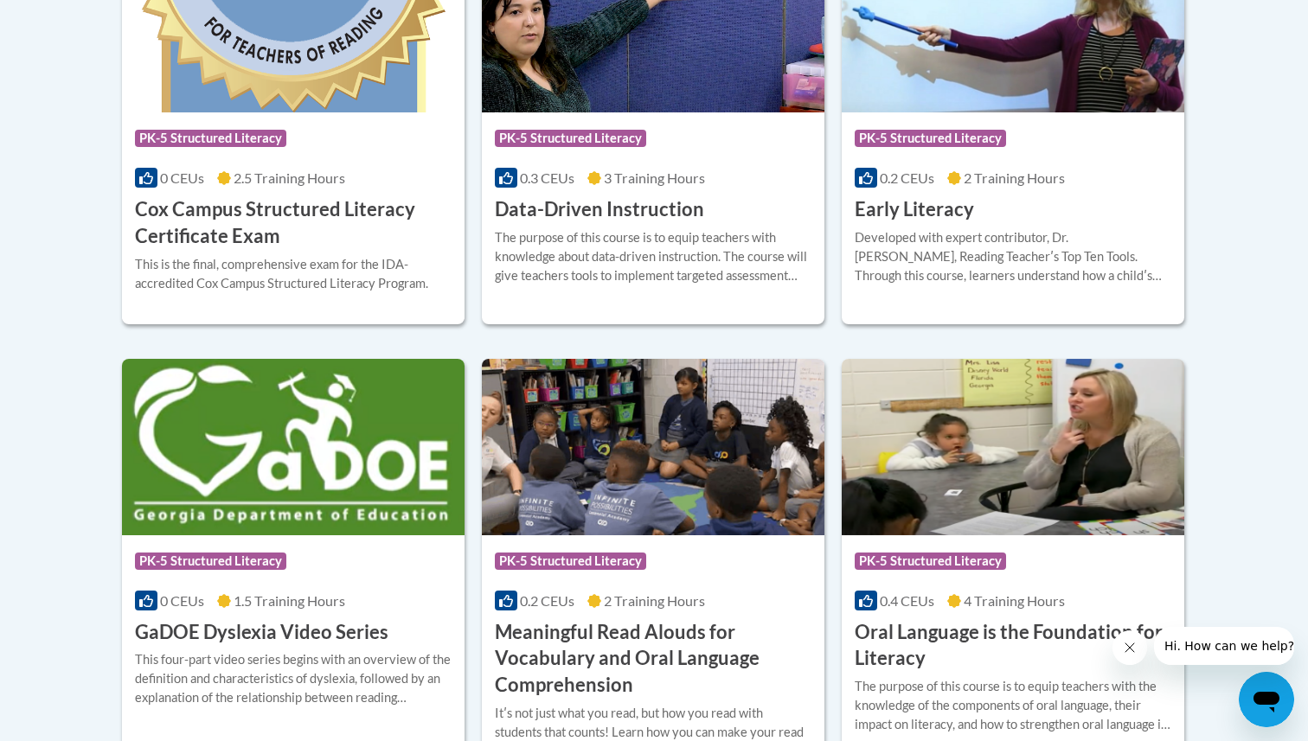
scroll to position [855, 0]
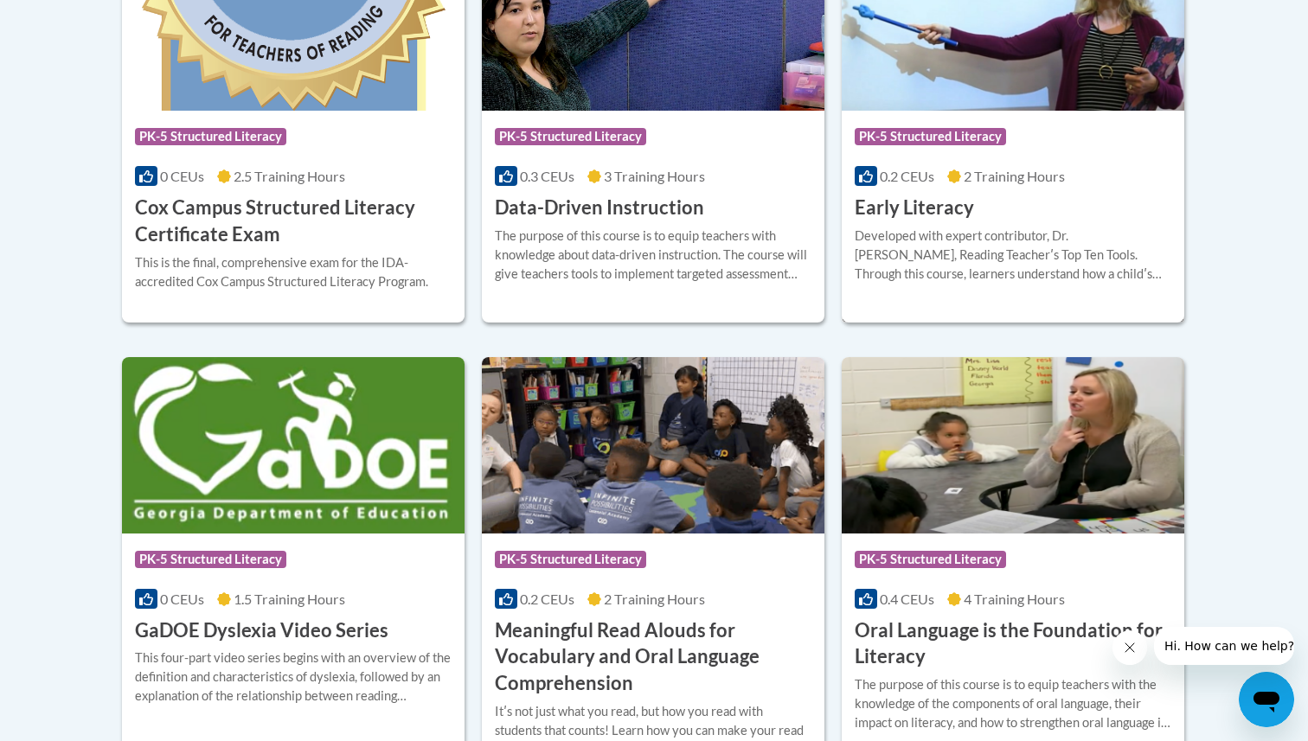
click at [1042, 271] on div "Developed with expert contributor, Dr. Deborah Glaser, Reading Teacherʹs Top Te…" at bounding box center [1013, 255] width 317 height 57
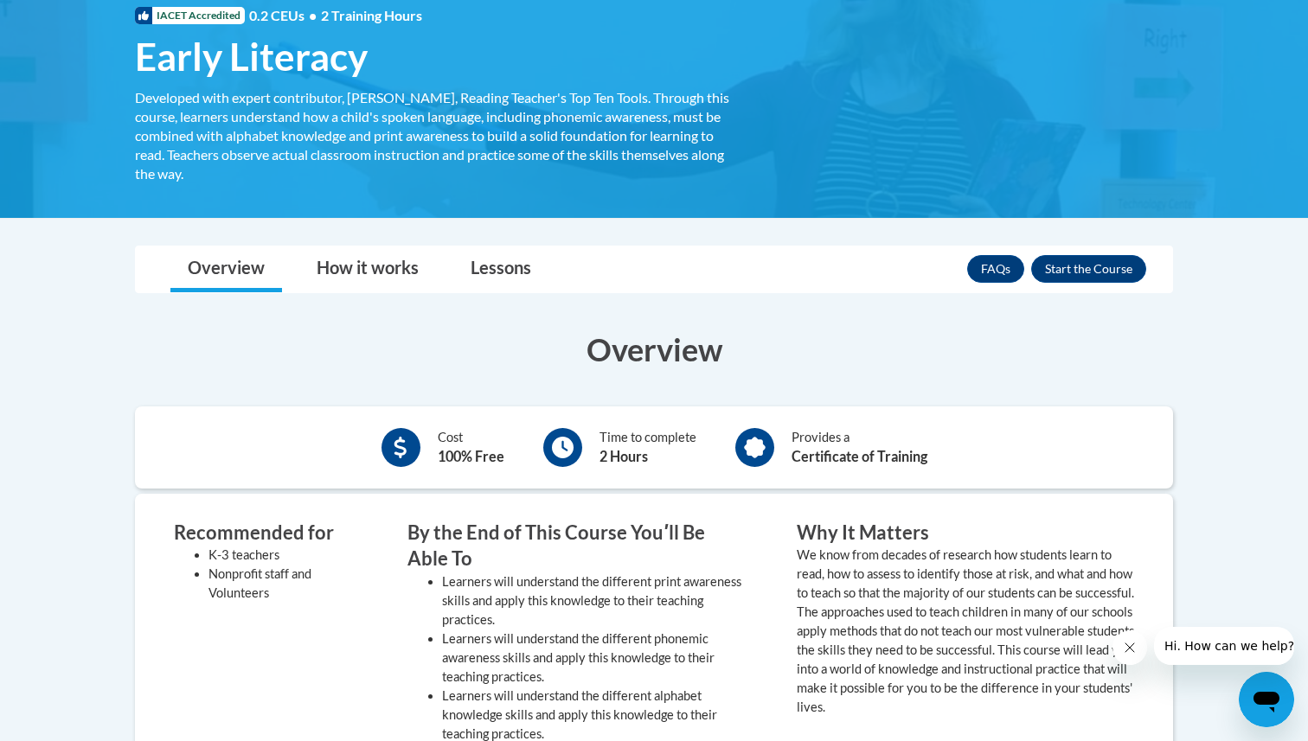
scroll to position [256, 0]
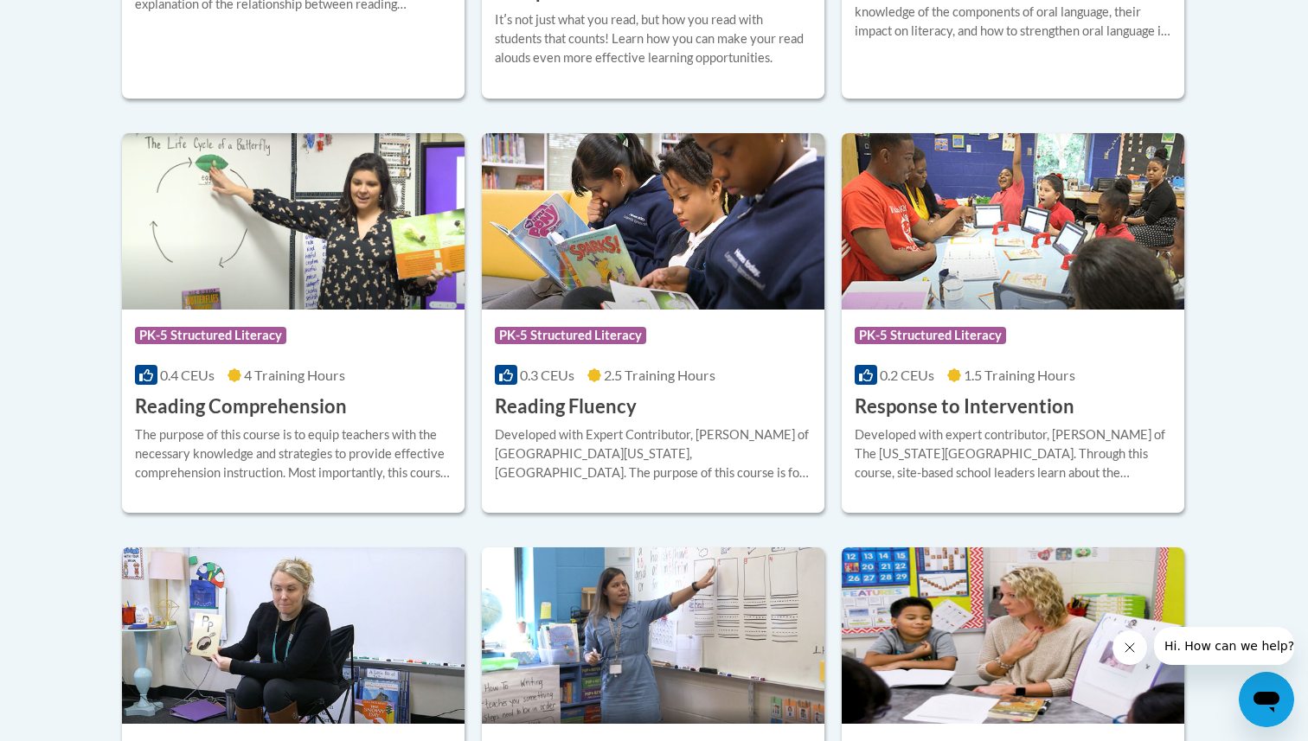
scroll to position [1542, 0]
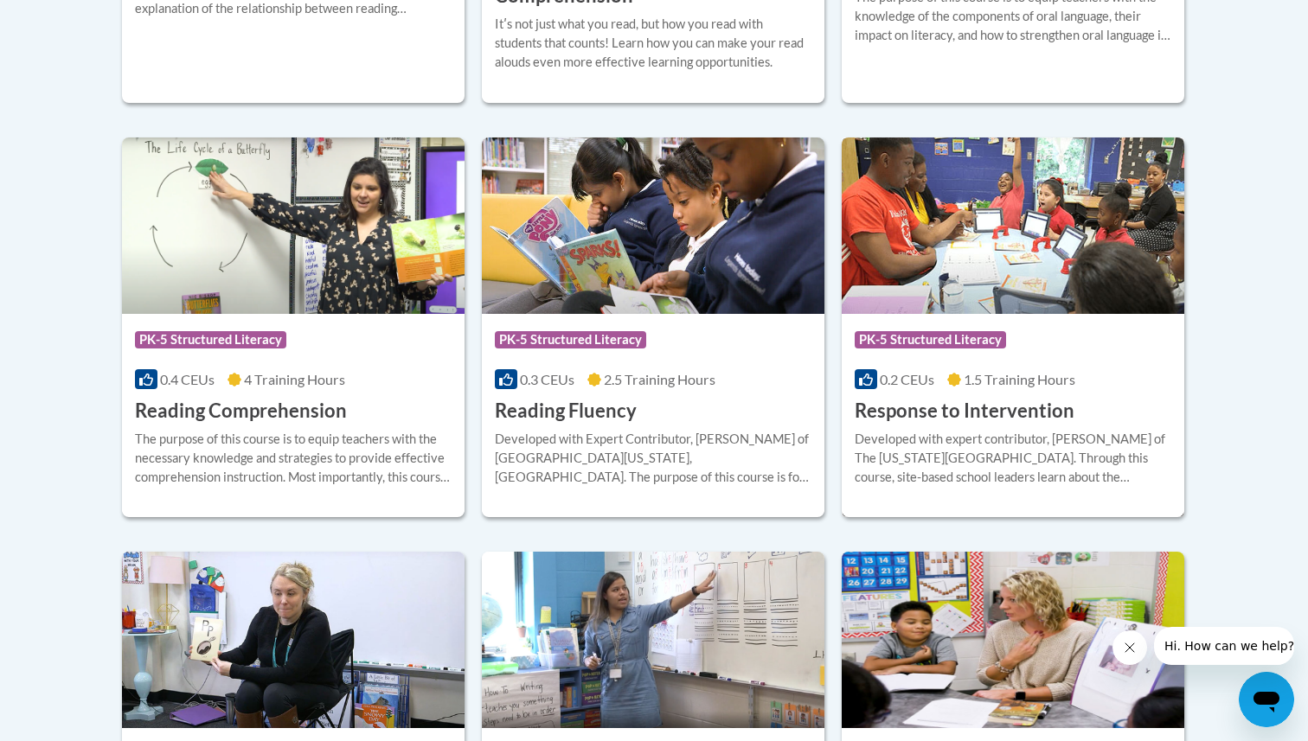
click at [1017, 408] on h3 "Response to Intervention" at bounding box center [965, 411] width 220 height 27
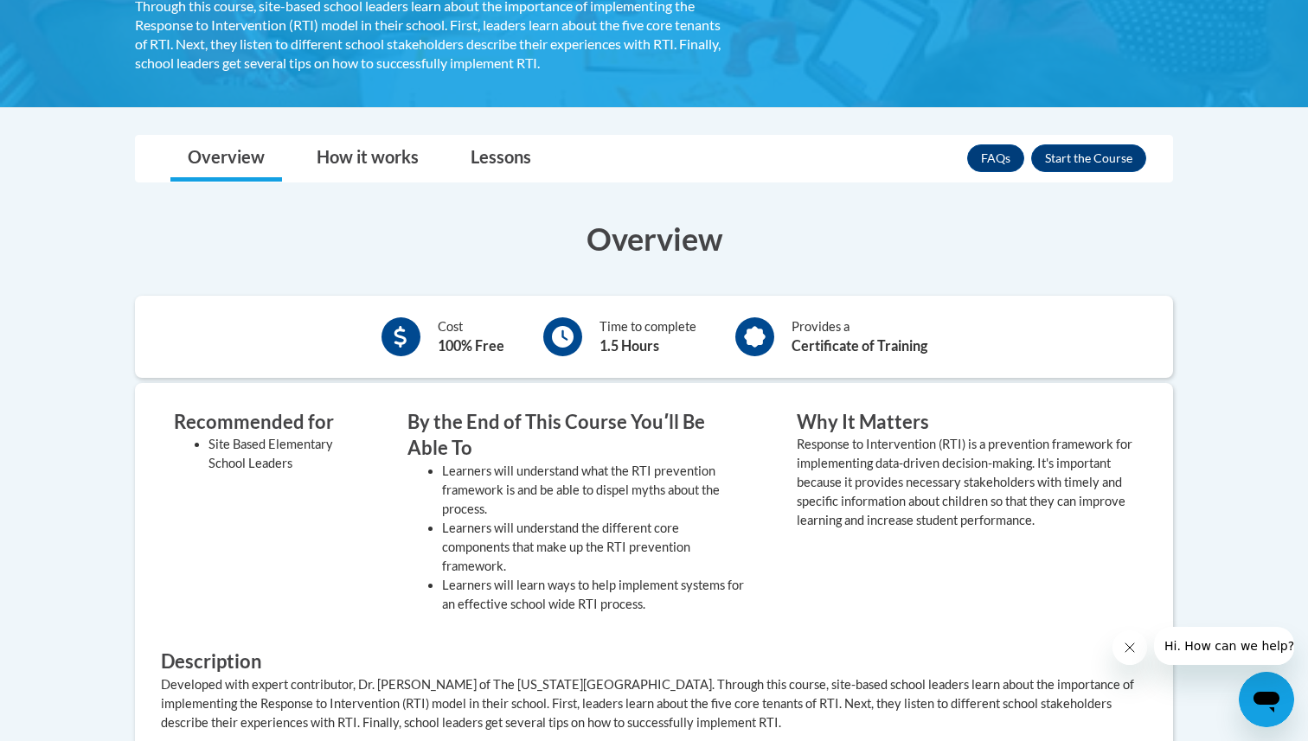
scroll to position [375, 0]
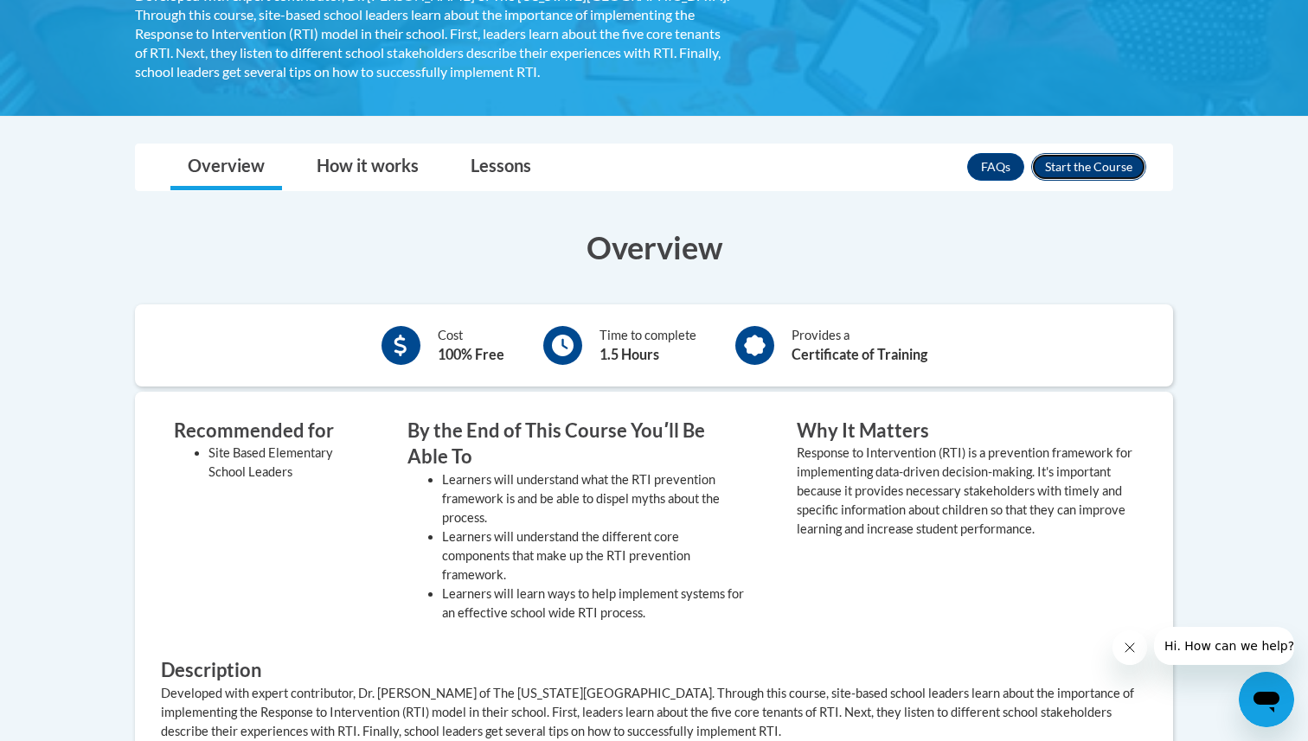
click at [1077, 171] on button "Enroll" at bounding box center [1088, 167] width 115 height 28
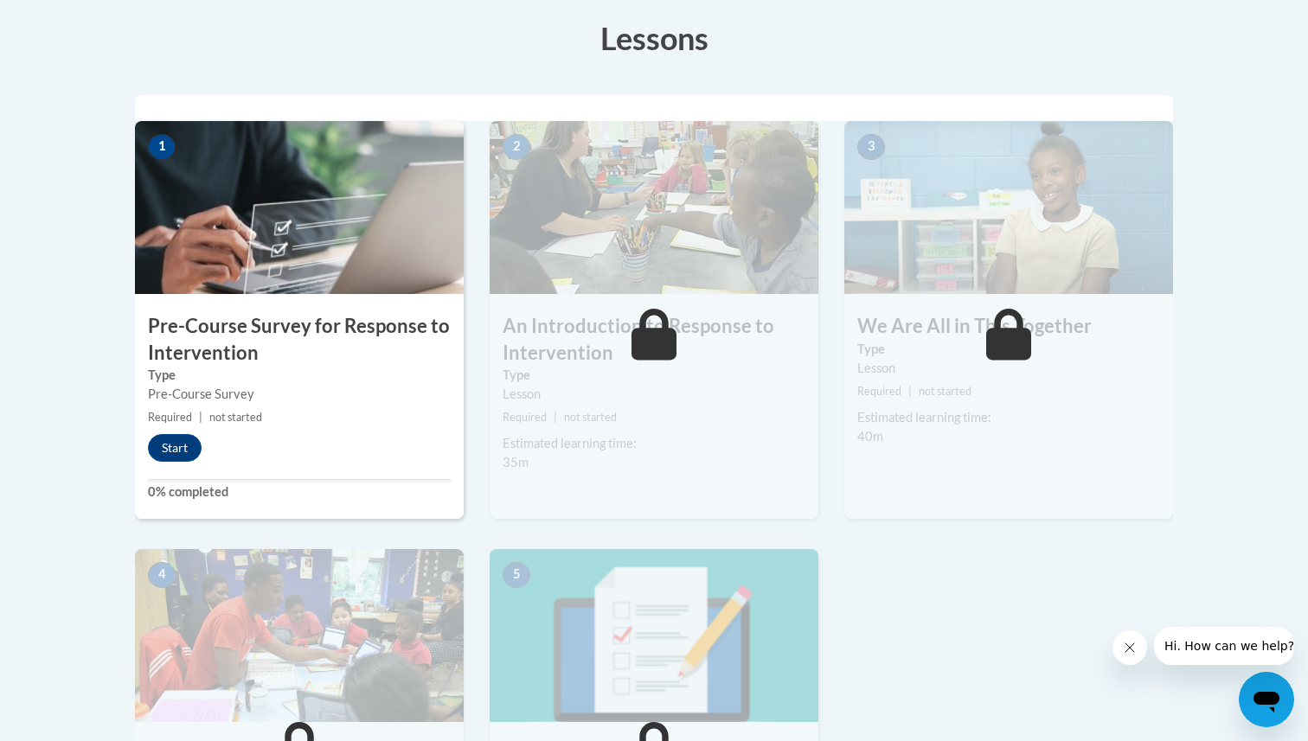
scroll to position [473, 0]
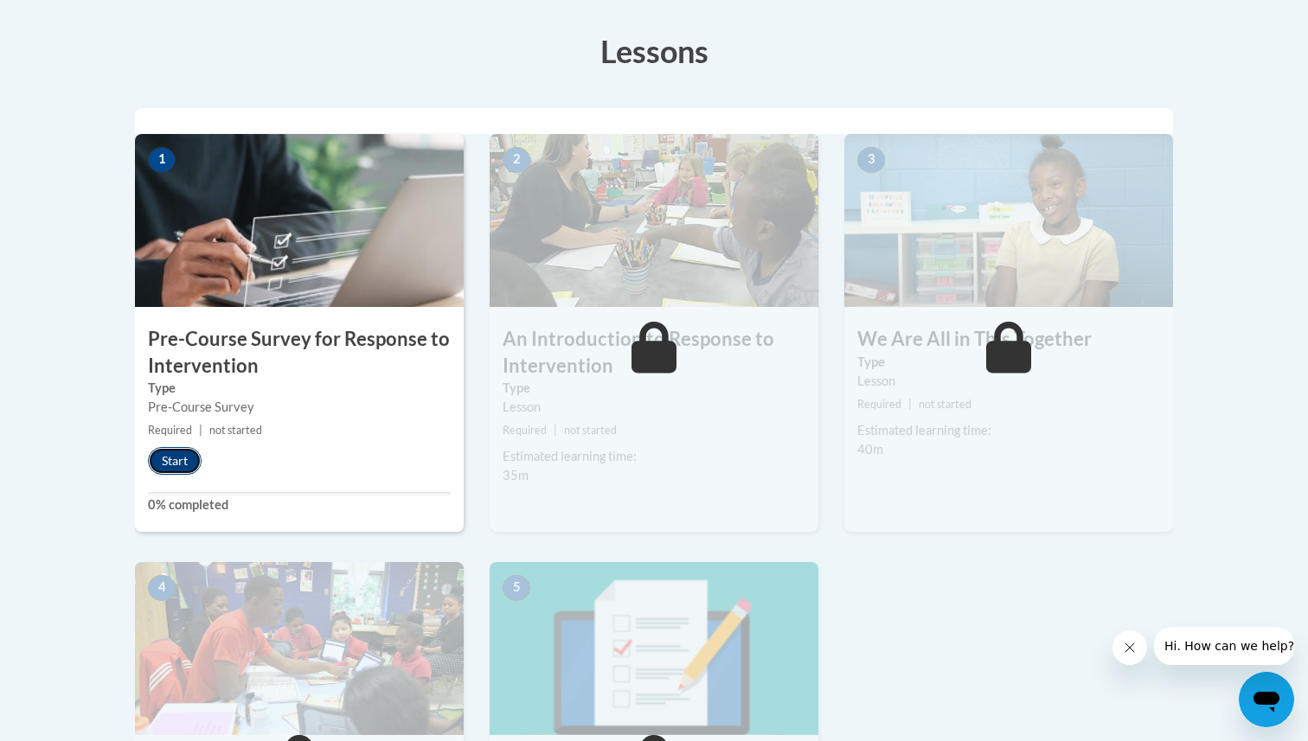
click at [185, 464] on button "Start" at bounding box center [175, 461] width 54 height 28
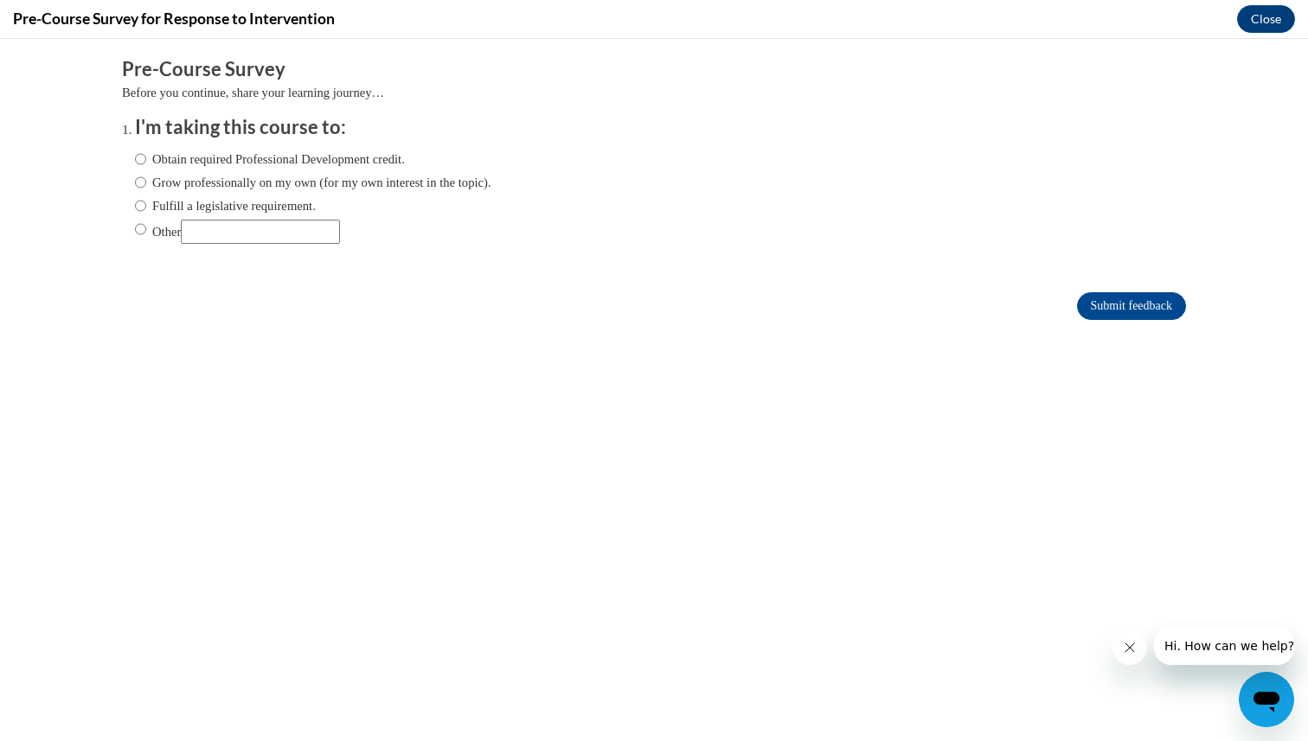
scroll to position [0, 0]
click at [217, 232] on input "Other" at bounding box center [260, 232] width 159 height 24
type input "Hours for practicum"
click at [140, 230] on input "Other" at bounding box center [140, 229] width 11 height 19
radio input "true"
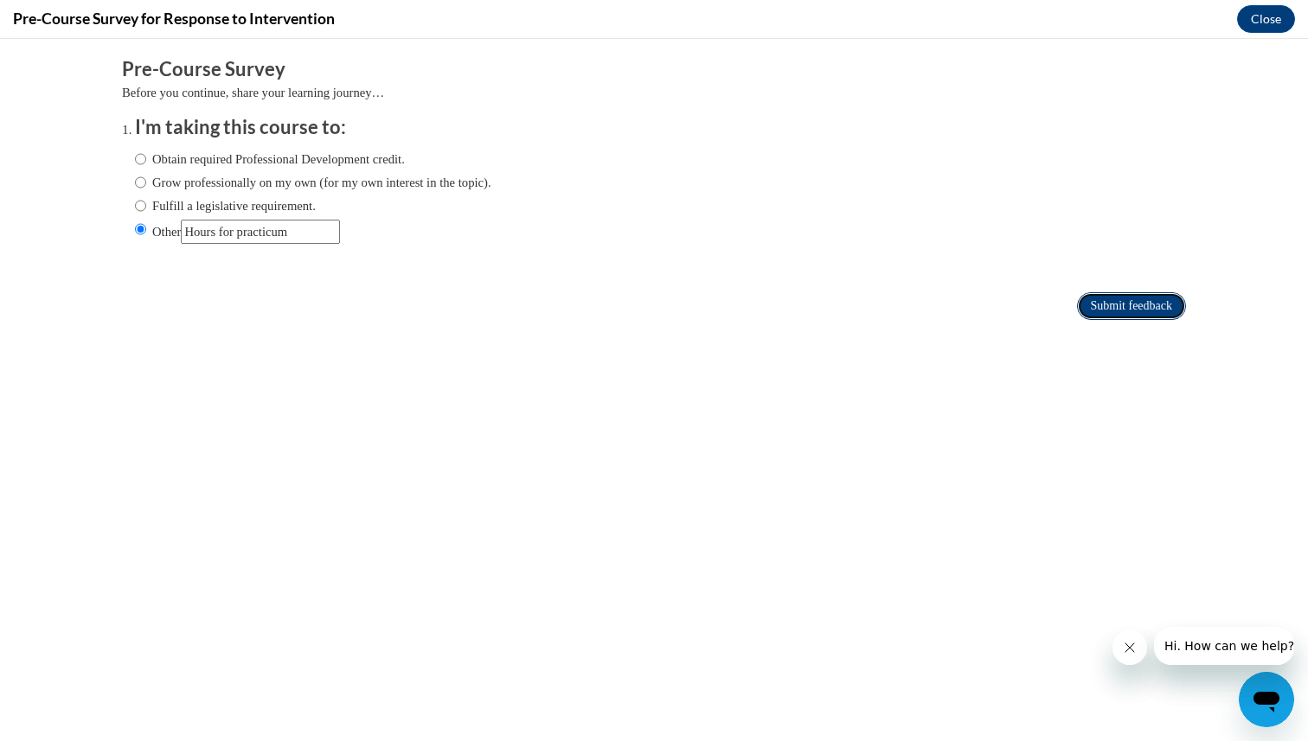
click at [1099, 310] on input "Submit feedback" at bounding box center [1131, 306] width 109 height 28
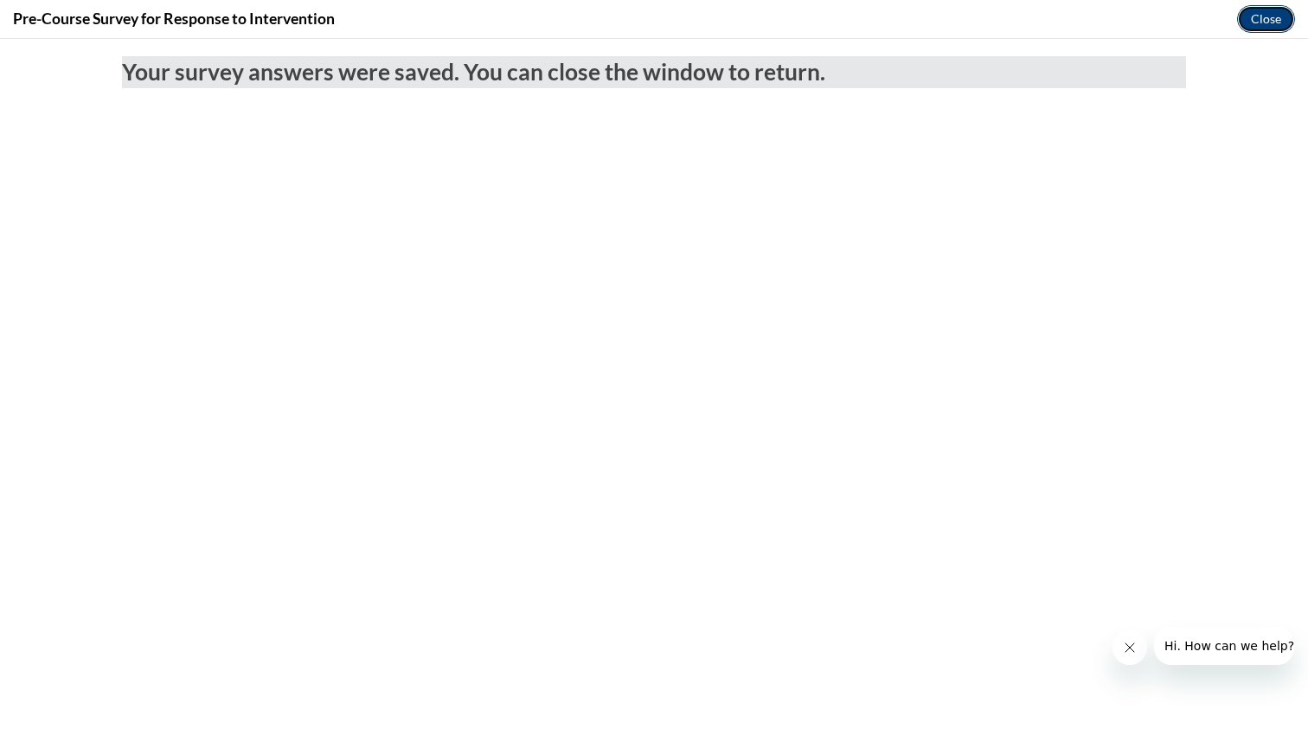
click at [1253, 19] on button "Close" at bounding box center [1266, 19] width 58 height 28
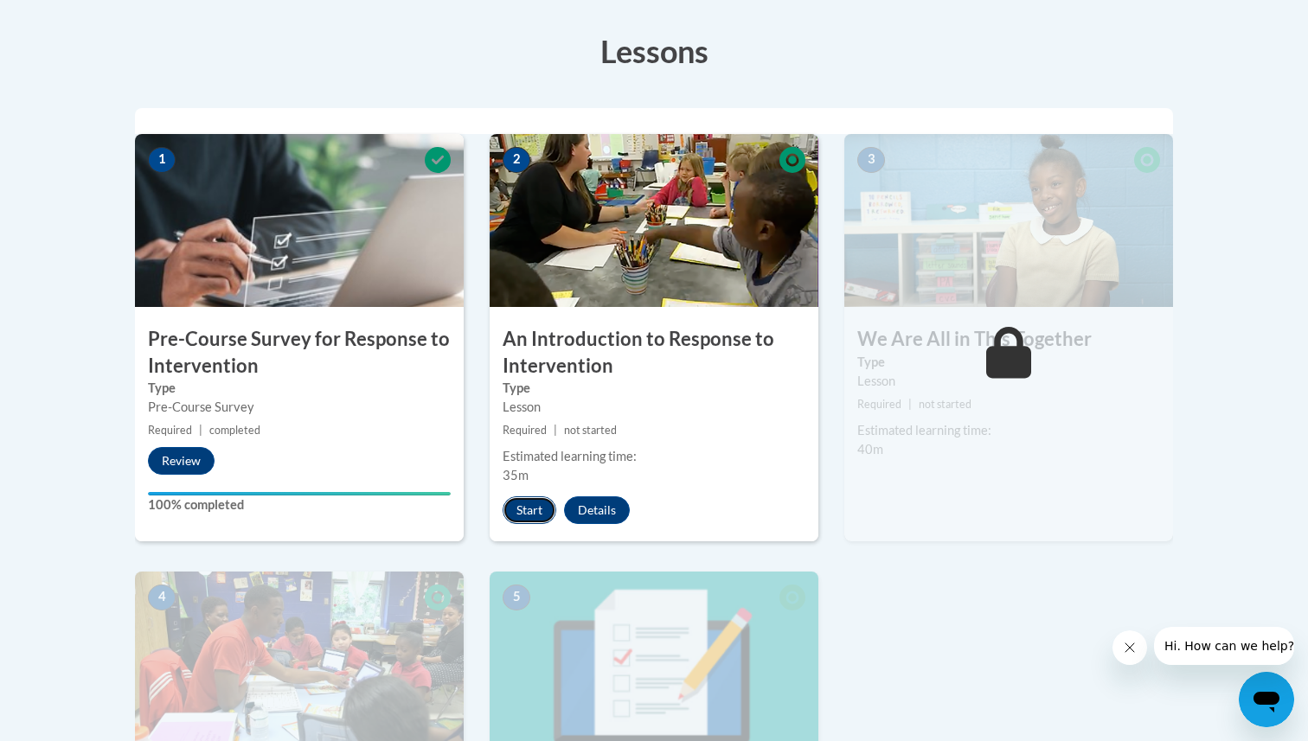
click at [537, 511] on button "Start" at bounding box center [530, 511] width 54 height 28
